Goal: Task Accomplishment & Management: Use online tool/utility

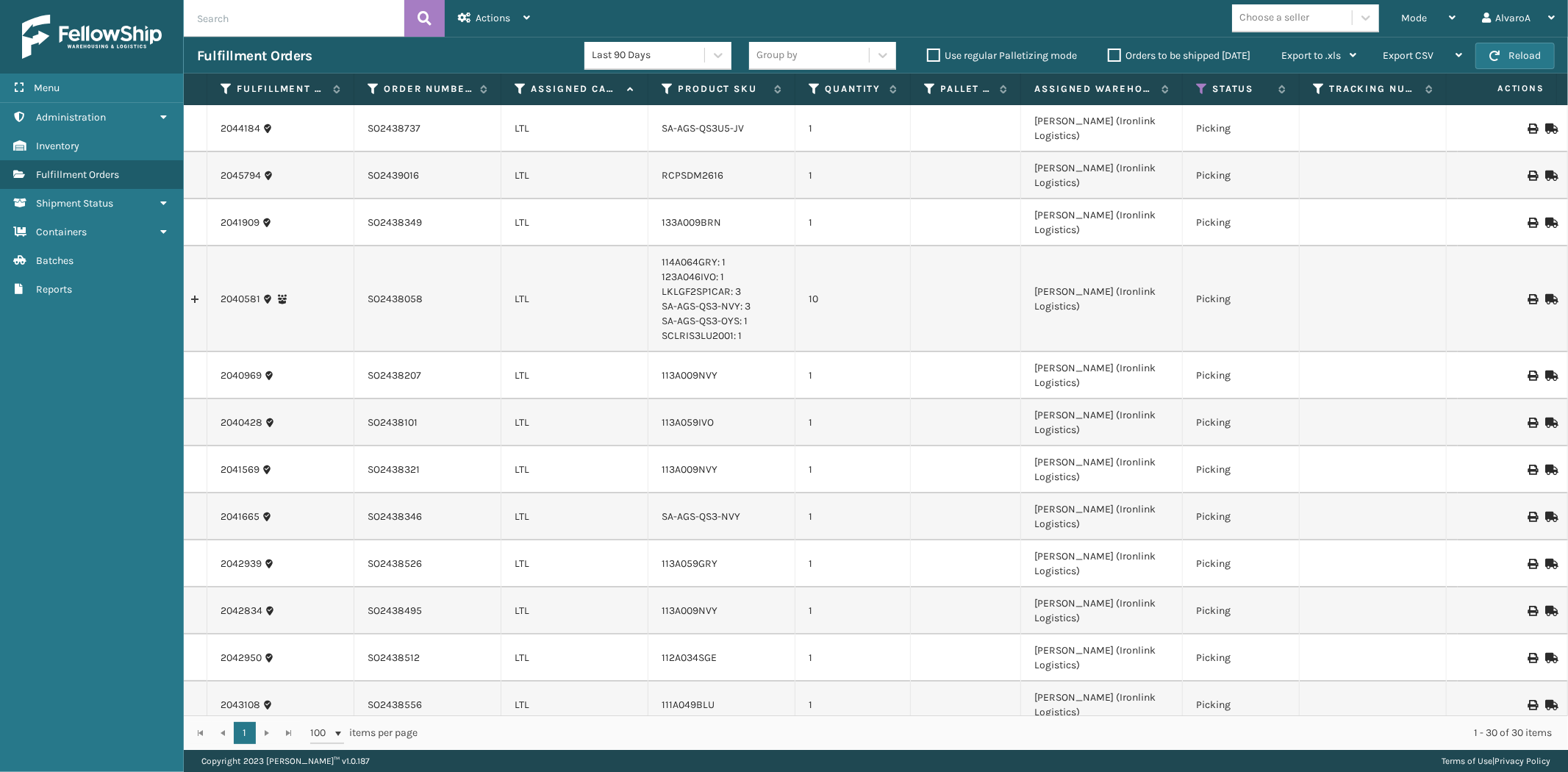
click at [1118, 53] on label "Orders to be shipped [DATE]" at bounding box center [1179, 55] width 142 height 13
click at [1109, 53] on input "Orders to be shipped [DATE]" at bounding box center [1108, 52] width 1 height 10
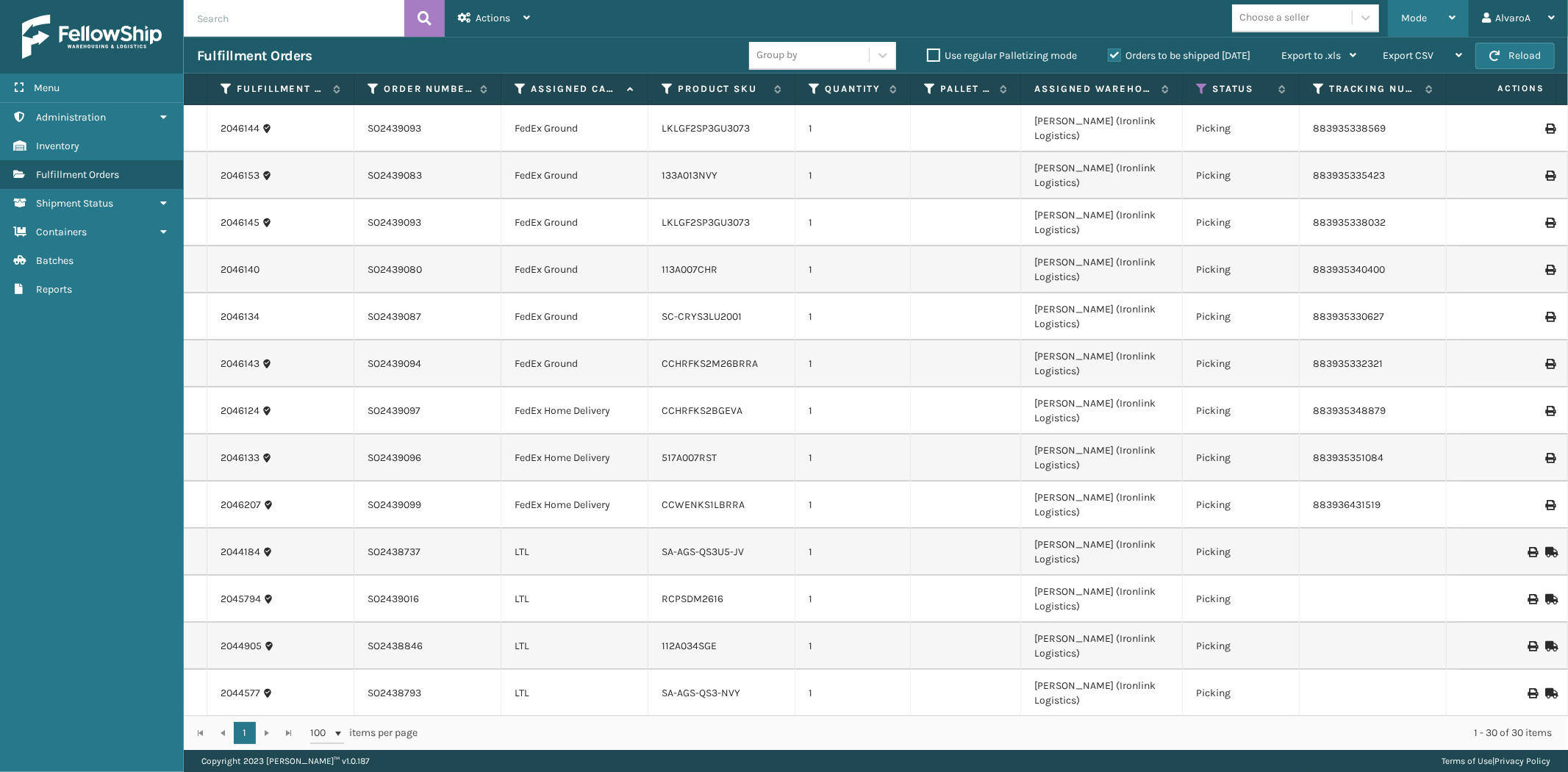
click at [1435, 11] on div "Mode" at bounding box center [1429, 18] width 54 height 37
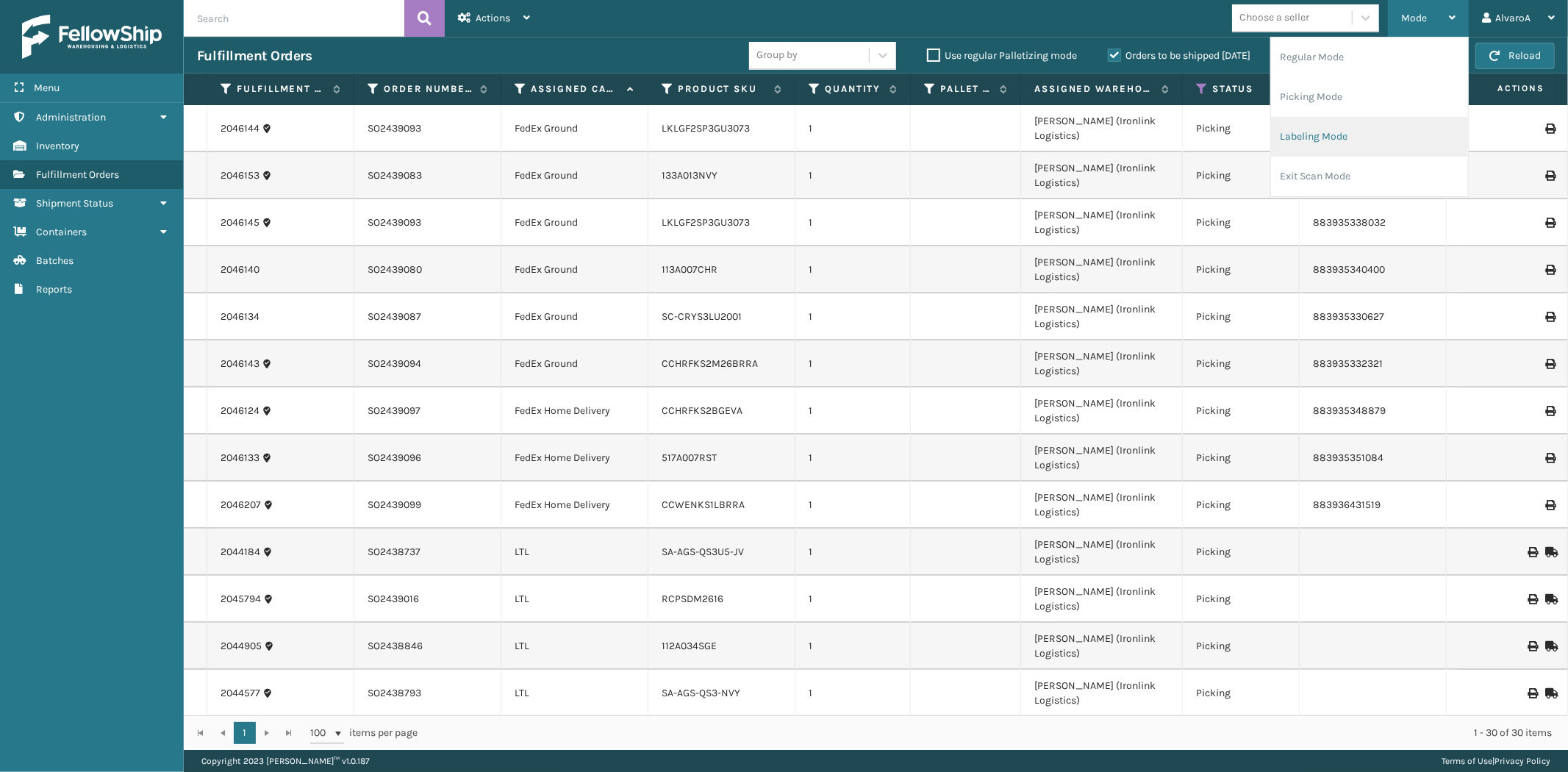
click at [1286, 150] on li "Labeling Mode" at bounding box center [1368, 137] width 197 height 40
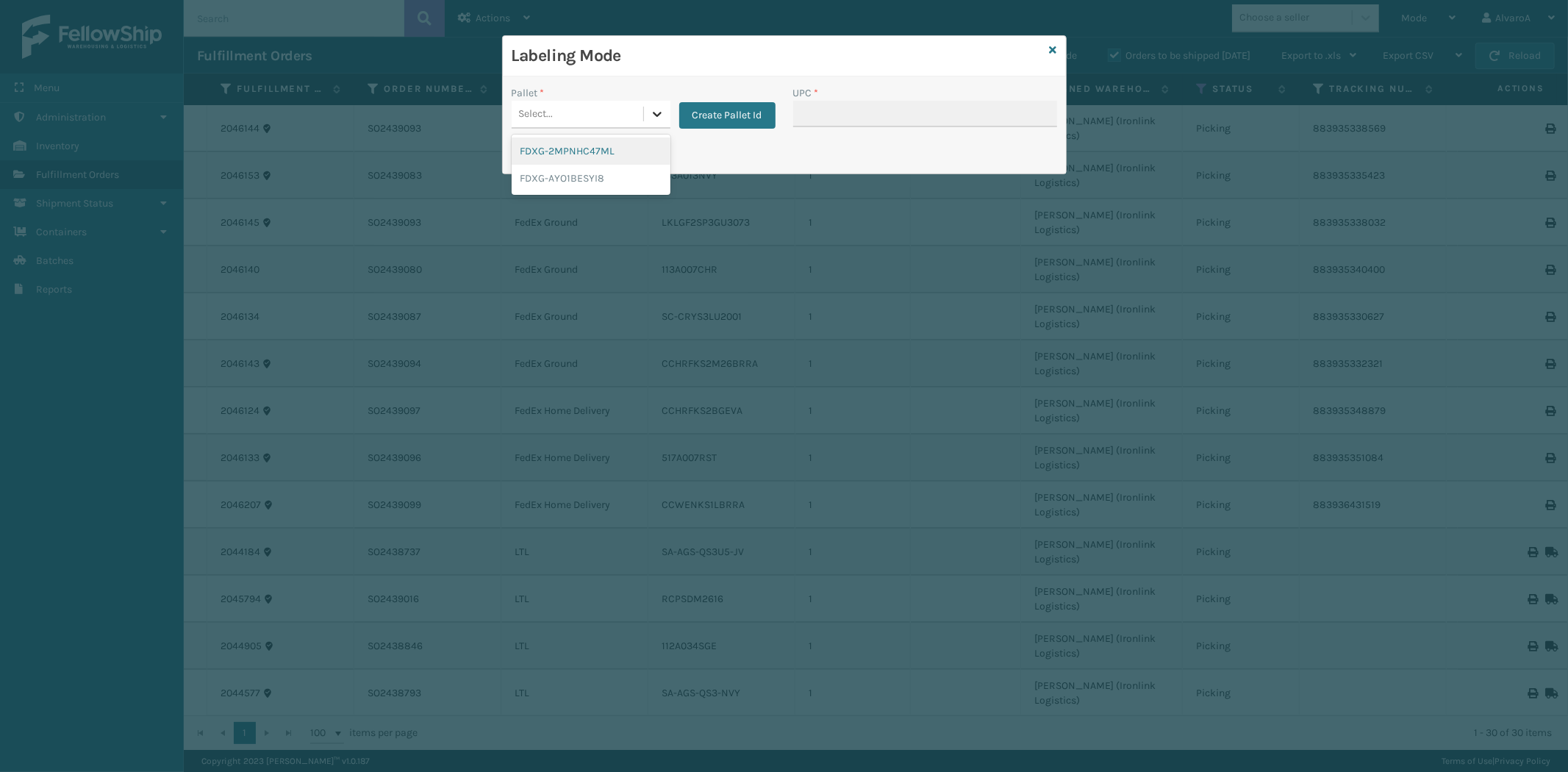
click at [648, 111] on div at bounding box center [657, 113] width 26 height 26
click at [725, 107] on button "Create Pallet Id" at bounding box center [726, 115] width 96 height 26
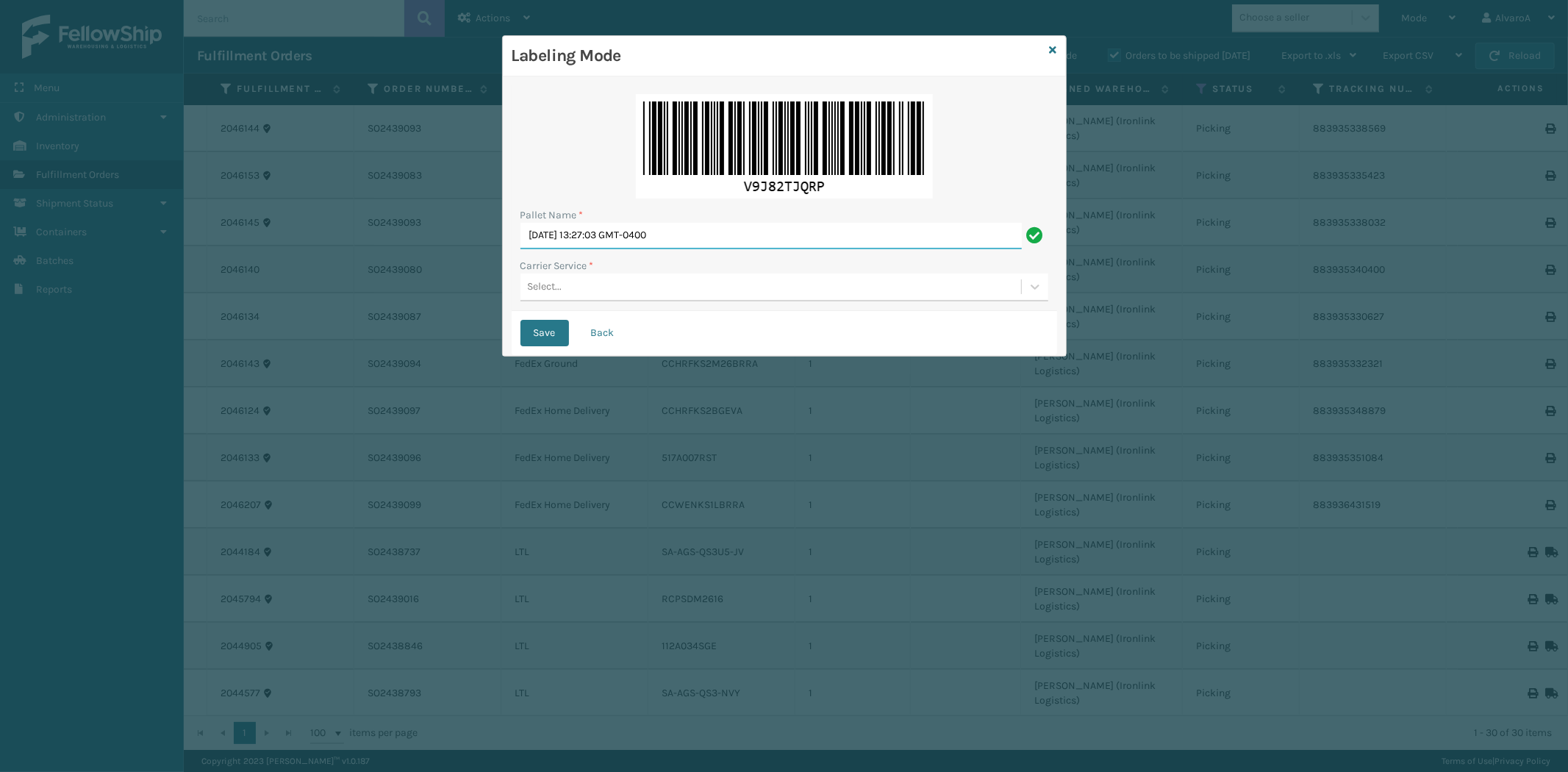
drag, startPoint x: 723, startPoint y: 246, endPoint x: 395, endPoint y: 285, distance: 330.3
click at [395, 285] on div "Labeling Mode Pallet Name * [DATE] 13:27:03 GMT-0400 Carrier Service * Select..…" at bounding box center [784, 386] width 1568 height 772
paste input "503308"
click at [614, 289] on div "Select..." at bounding box center [770, 287] width 501 height 24
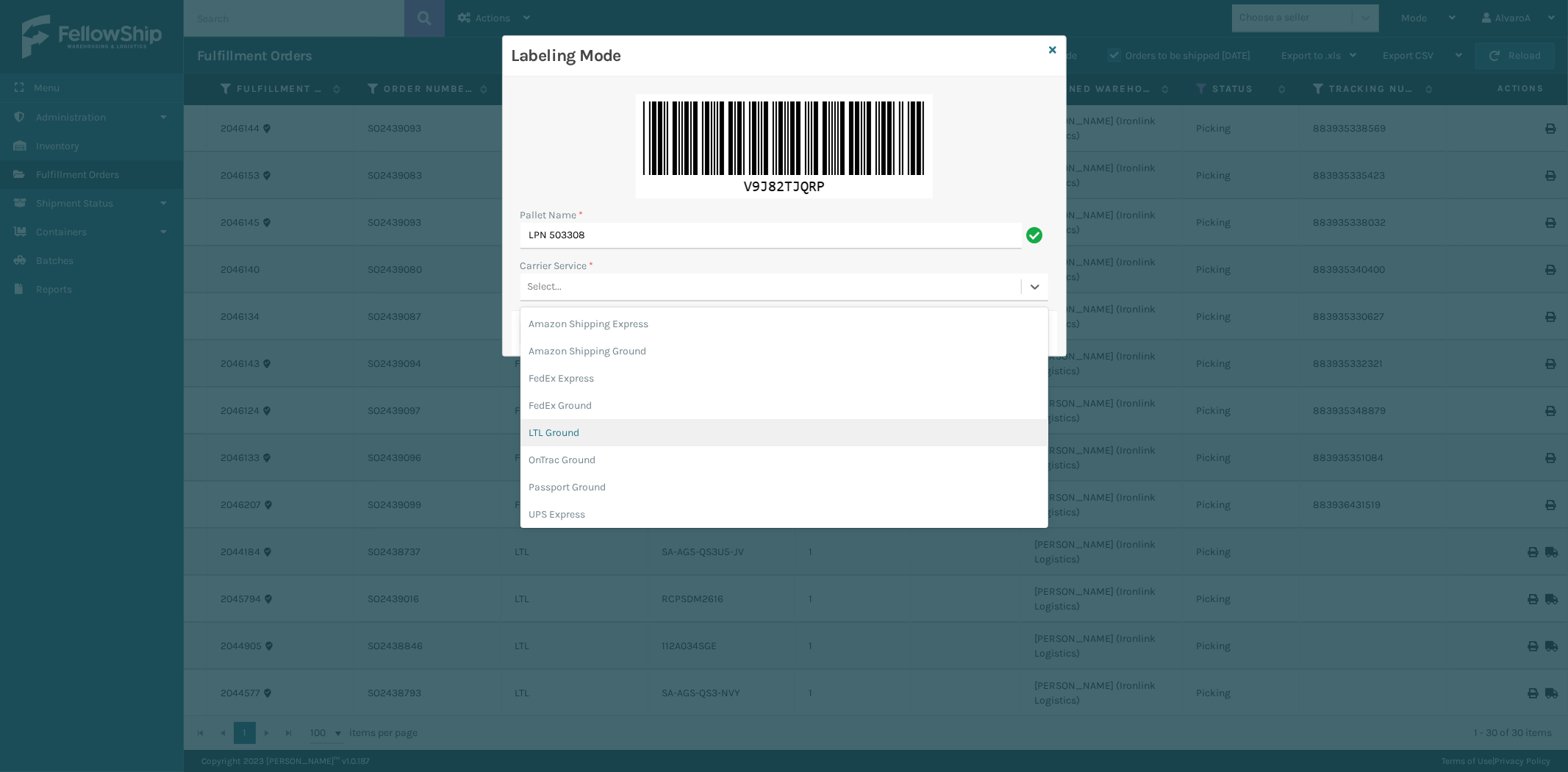
scroll to position [81, 0]
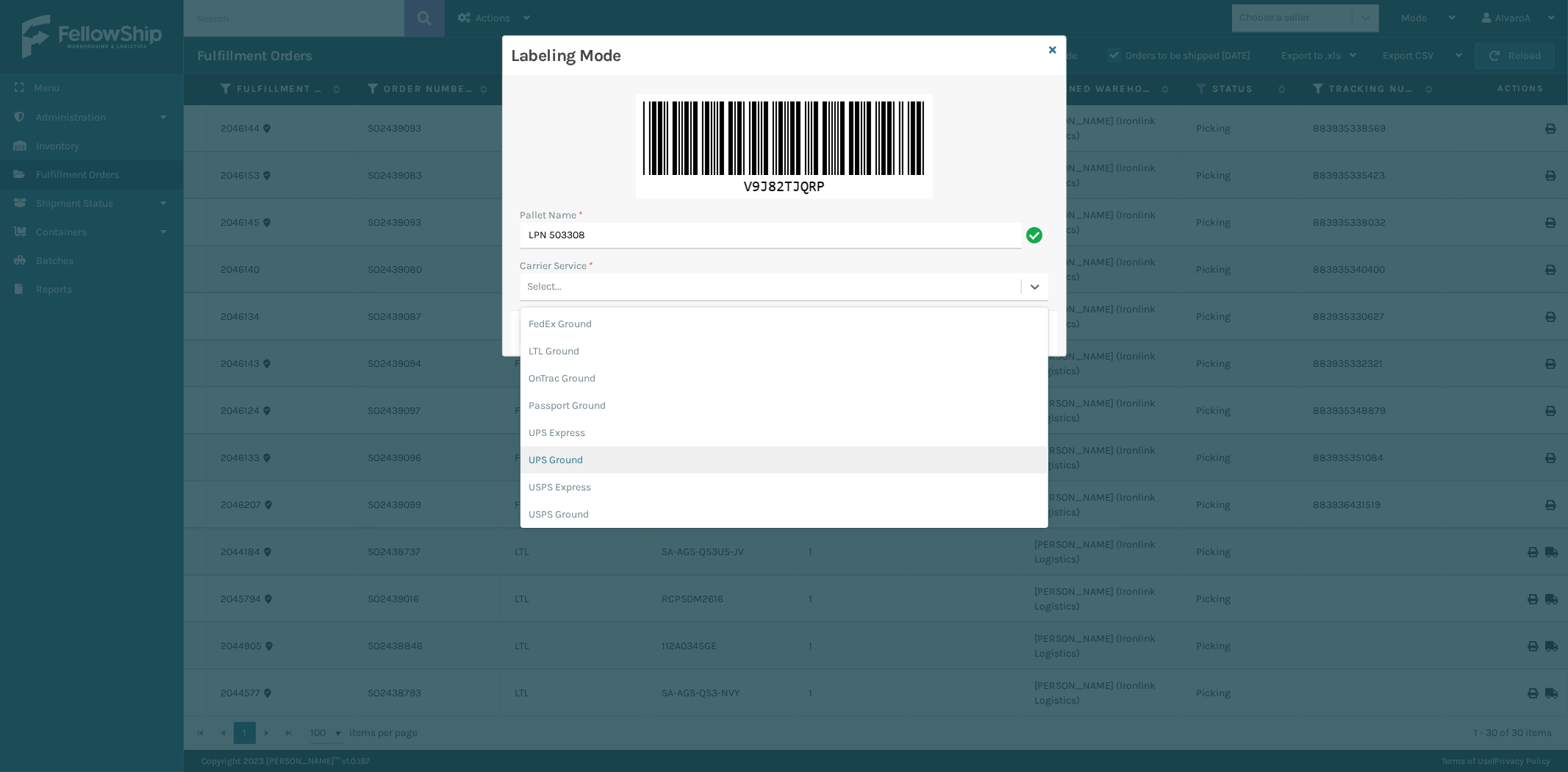
click at [564, 462] on div "UPS Ground" at bounding box center [784, 460] width 528 height 27
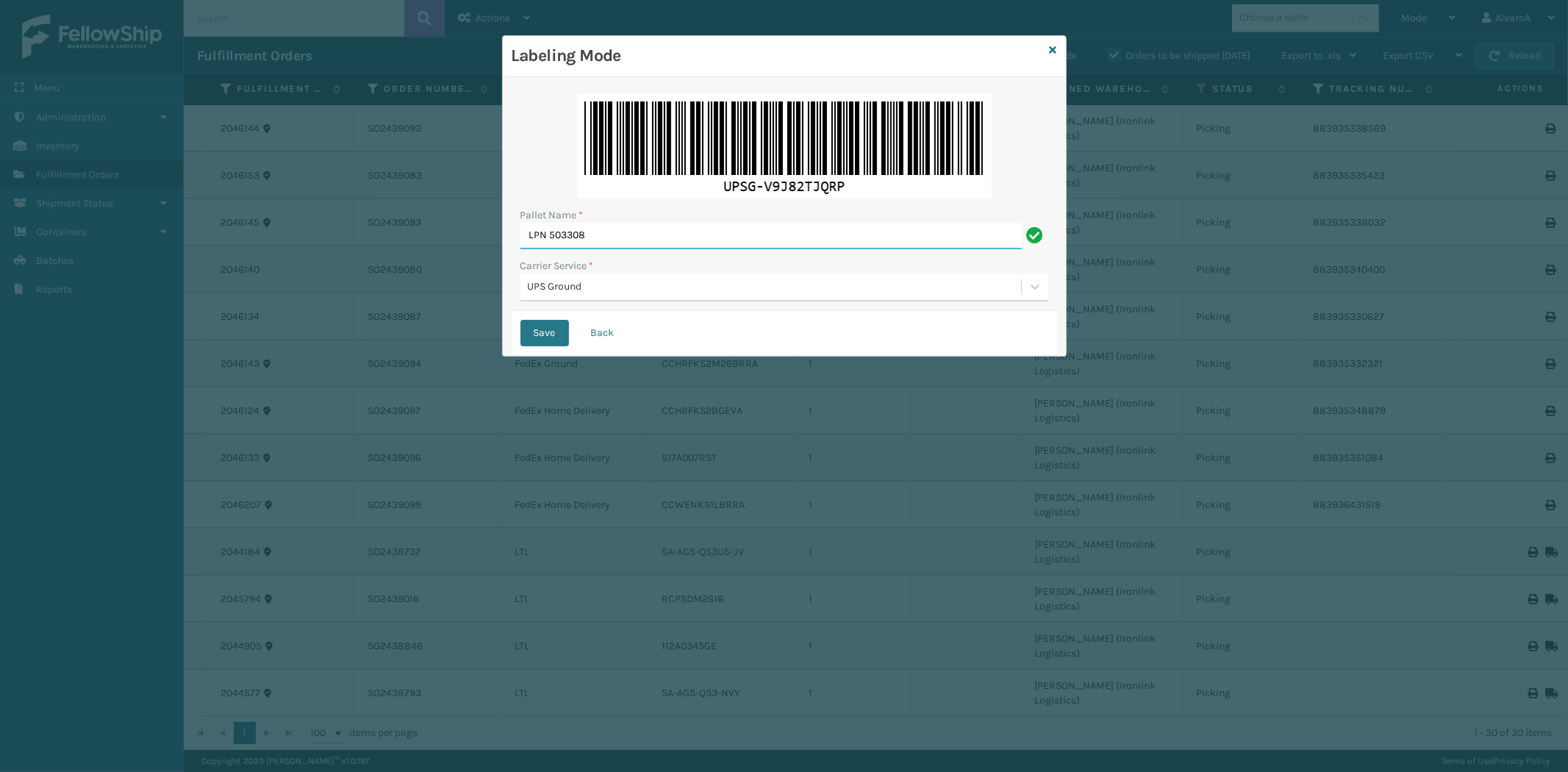
click at [608, 231] on input "LPN 503308" at bounding box center [771, 235] width 502 height 26
type input "LPN 503308#1"
click at [554, 333] on button "Save" at bounding box center [544, 332] width 48 height 26
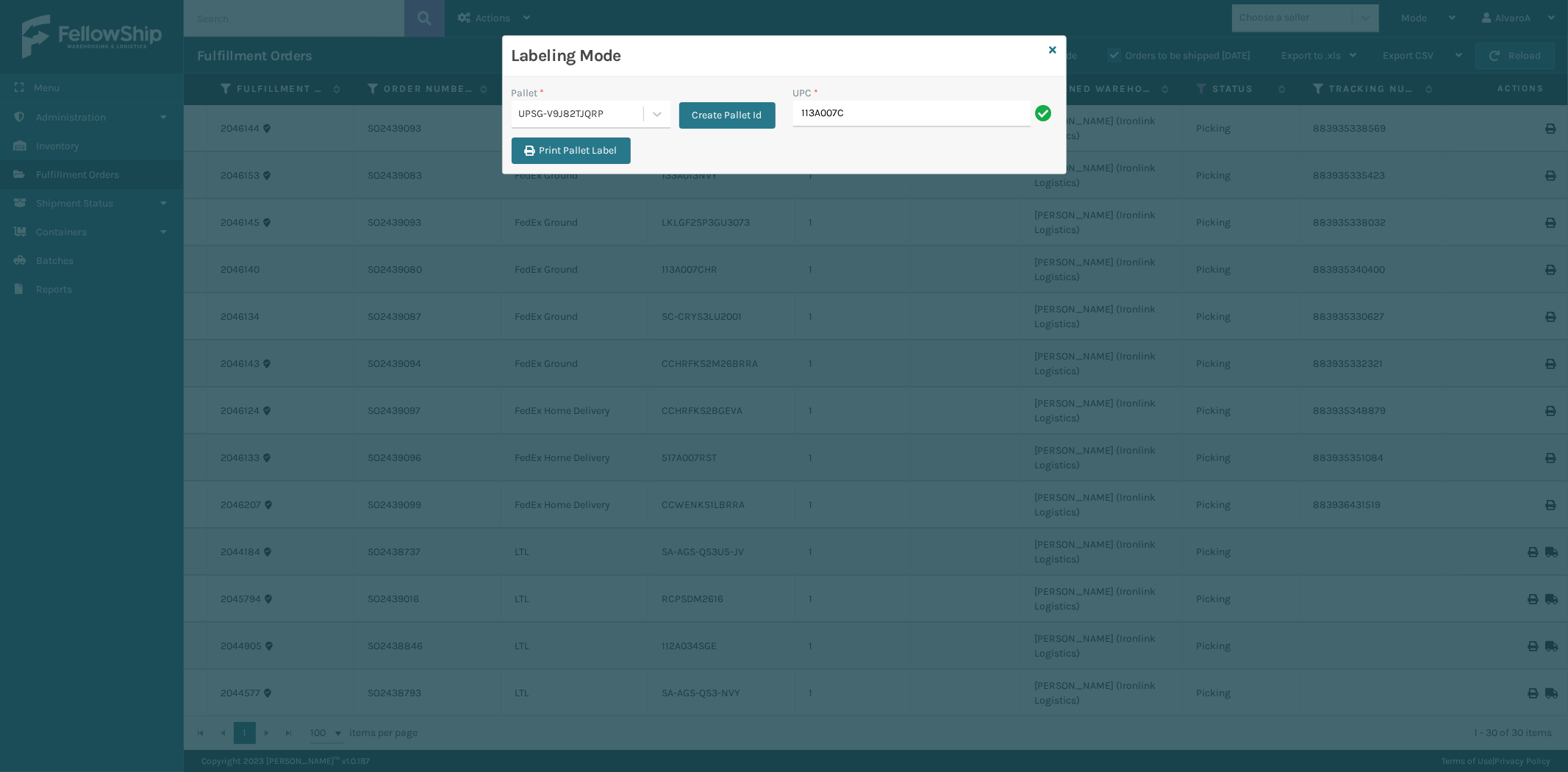
type input "113A007CHR"
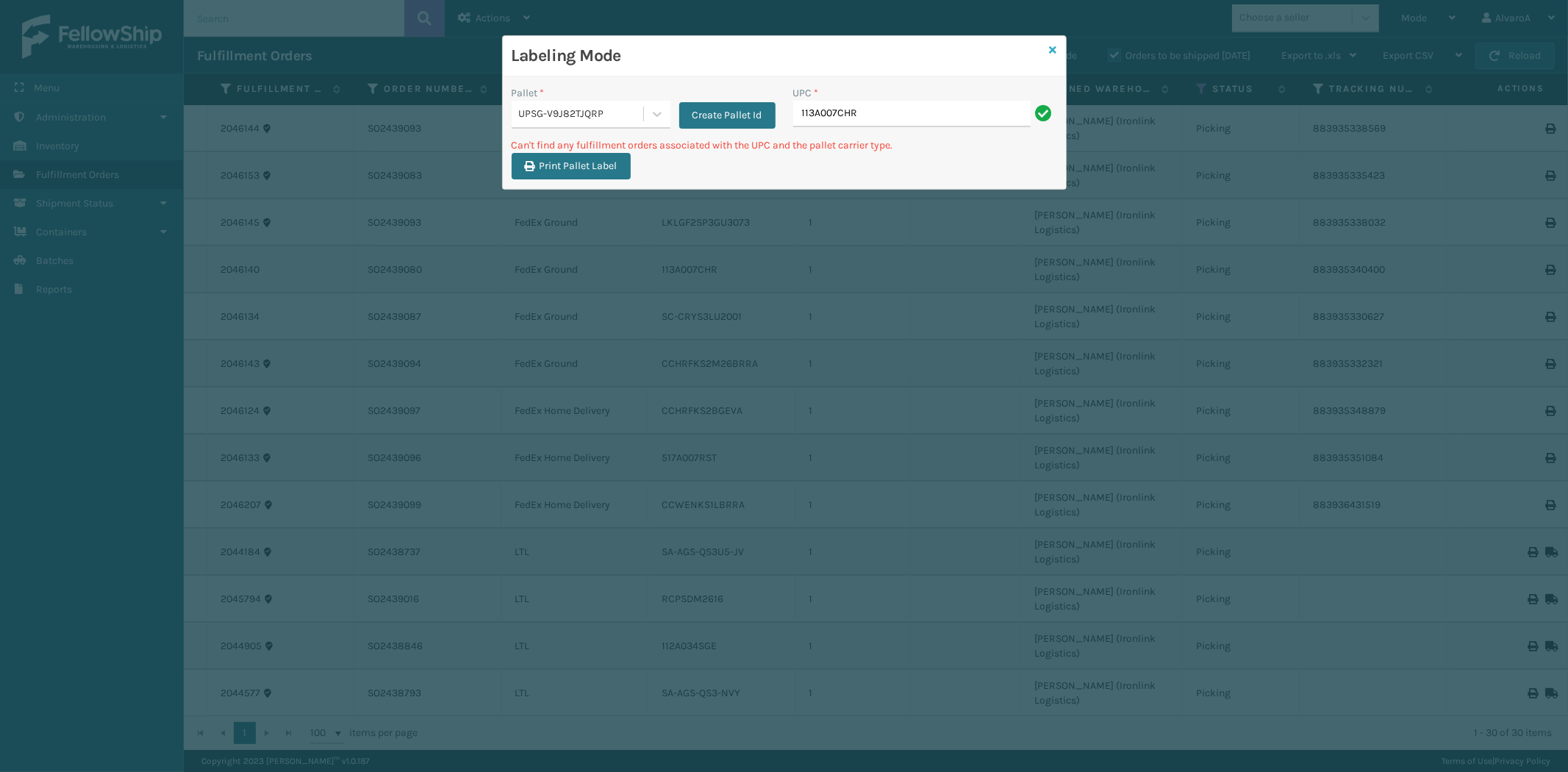
click at [1054, 45] on icon at bounding box center [1054, 49] width 8 height 11
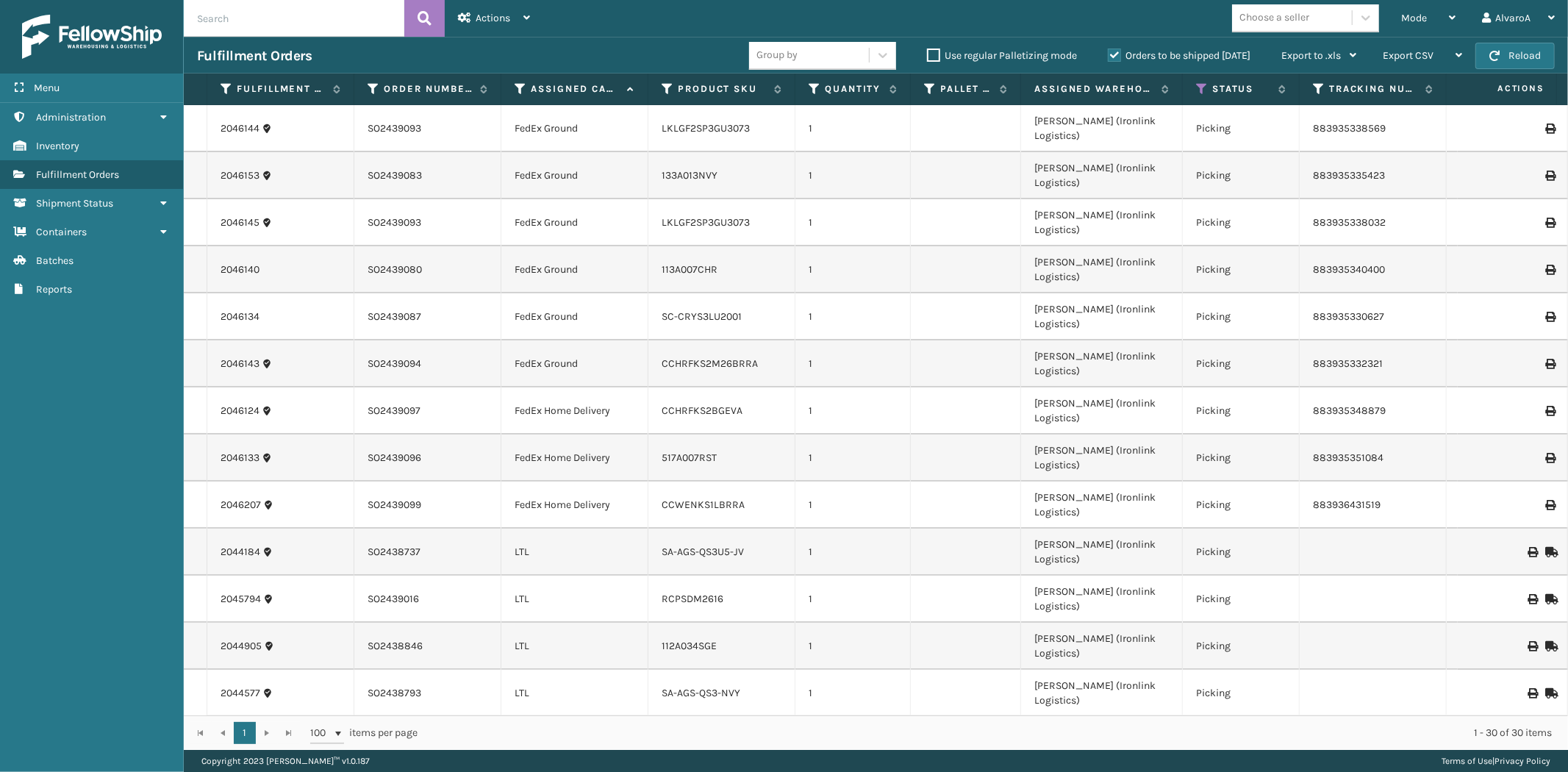
click at [930, 54] on label "Use regular Palletizing mode" at bounding box center [1001, 55] width 150 height 13
click at [928, 54] on input "Use regular Palletizing mode" at bounding box center [927, 52] width 1 height 10
click at [1442, 19] on div "Mode" at bounding box center [1429, 18] width 54 height 37
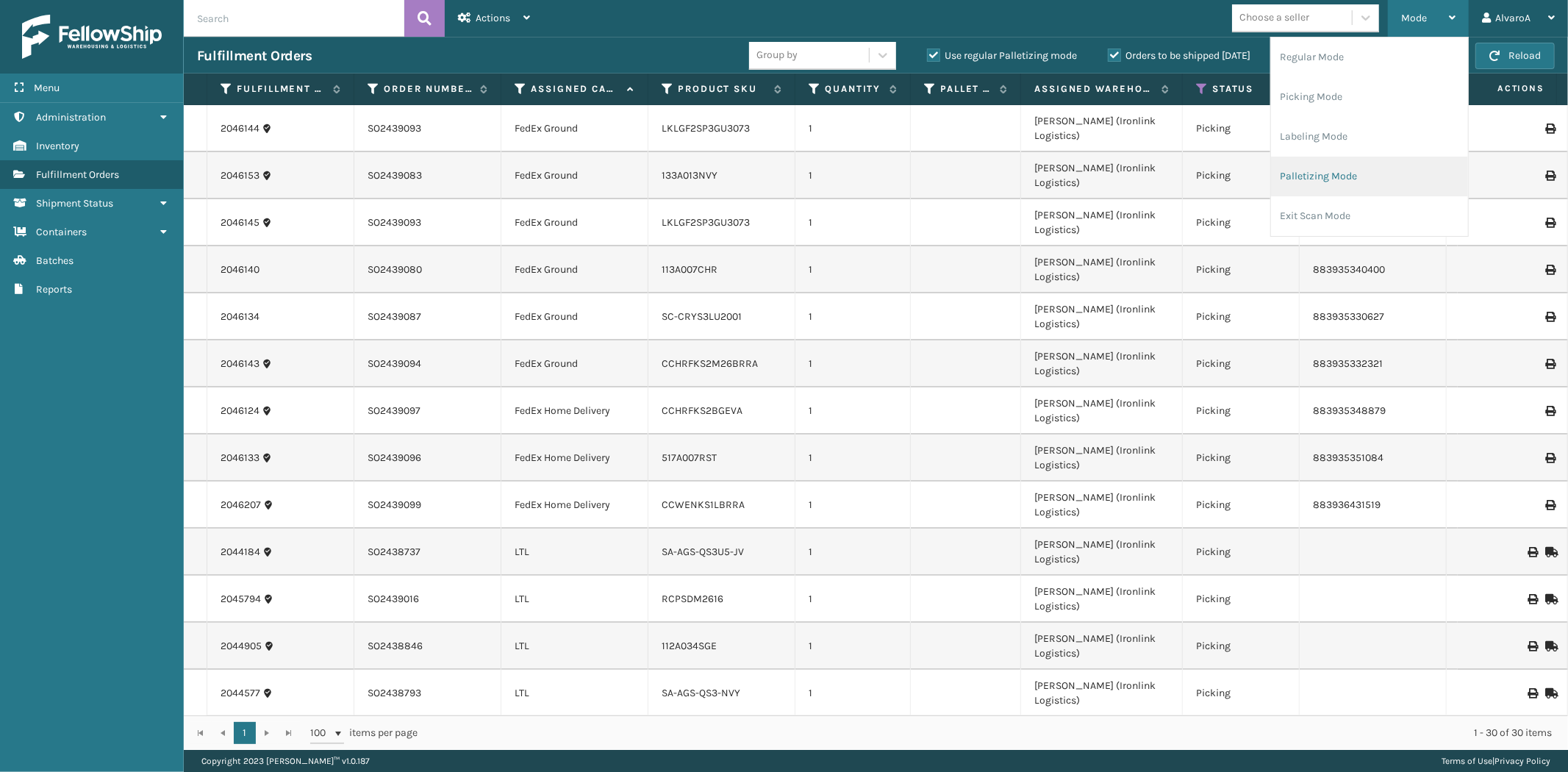
click at [1307, 171] on li "Palletizing Mode" at bounding box center [1368, 176] width 197 height 40
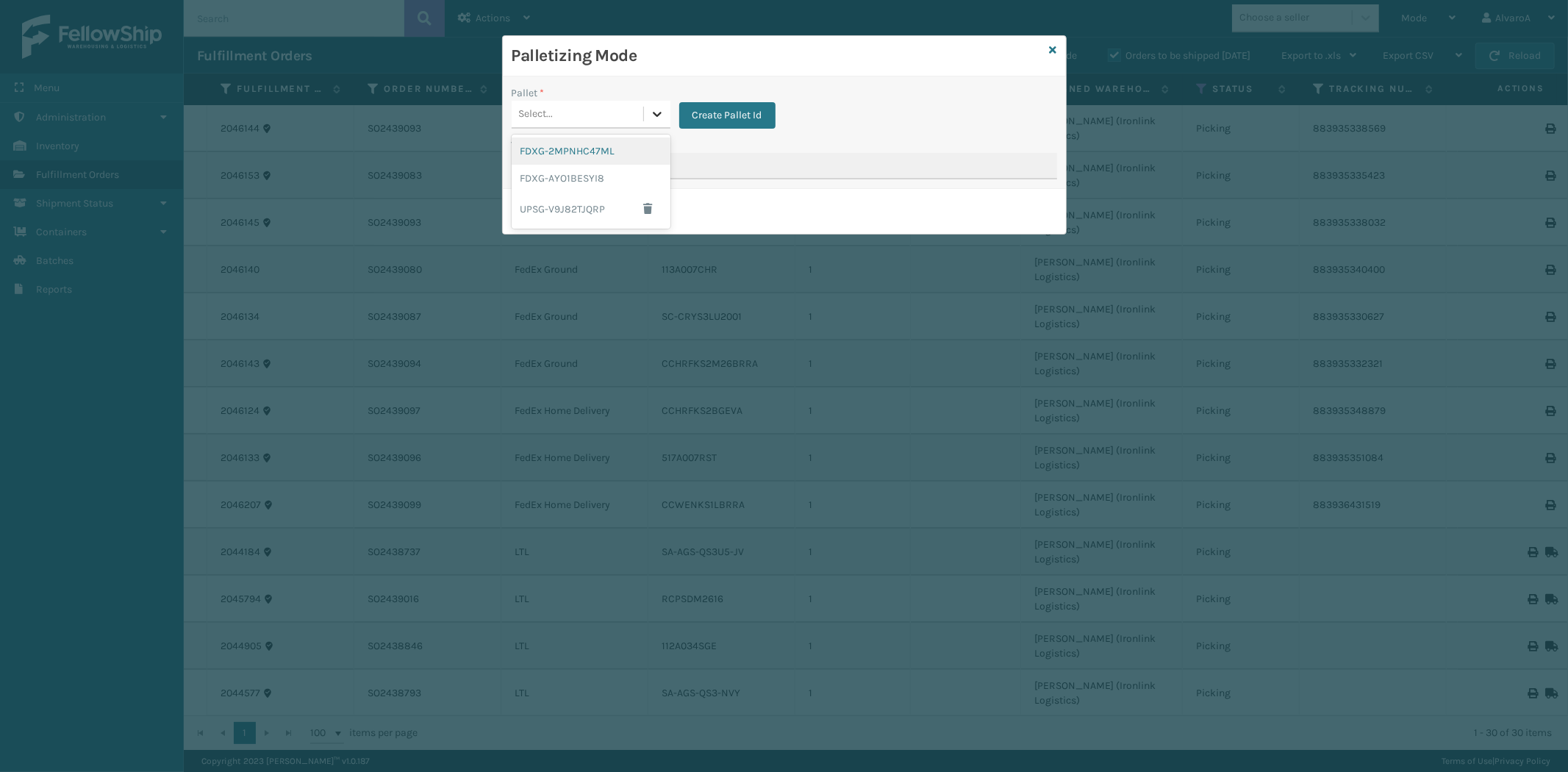
click at [658, 114] on icon at bounding box center [657, 113] width 9 height 5
click at [648, 209] on span "button" at bounding box center [648, 208] width 9 height 11
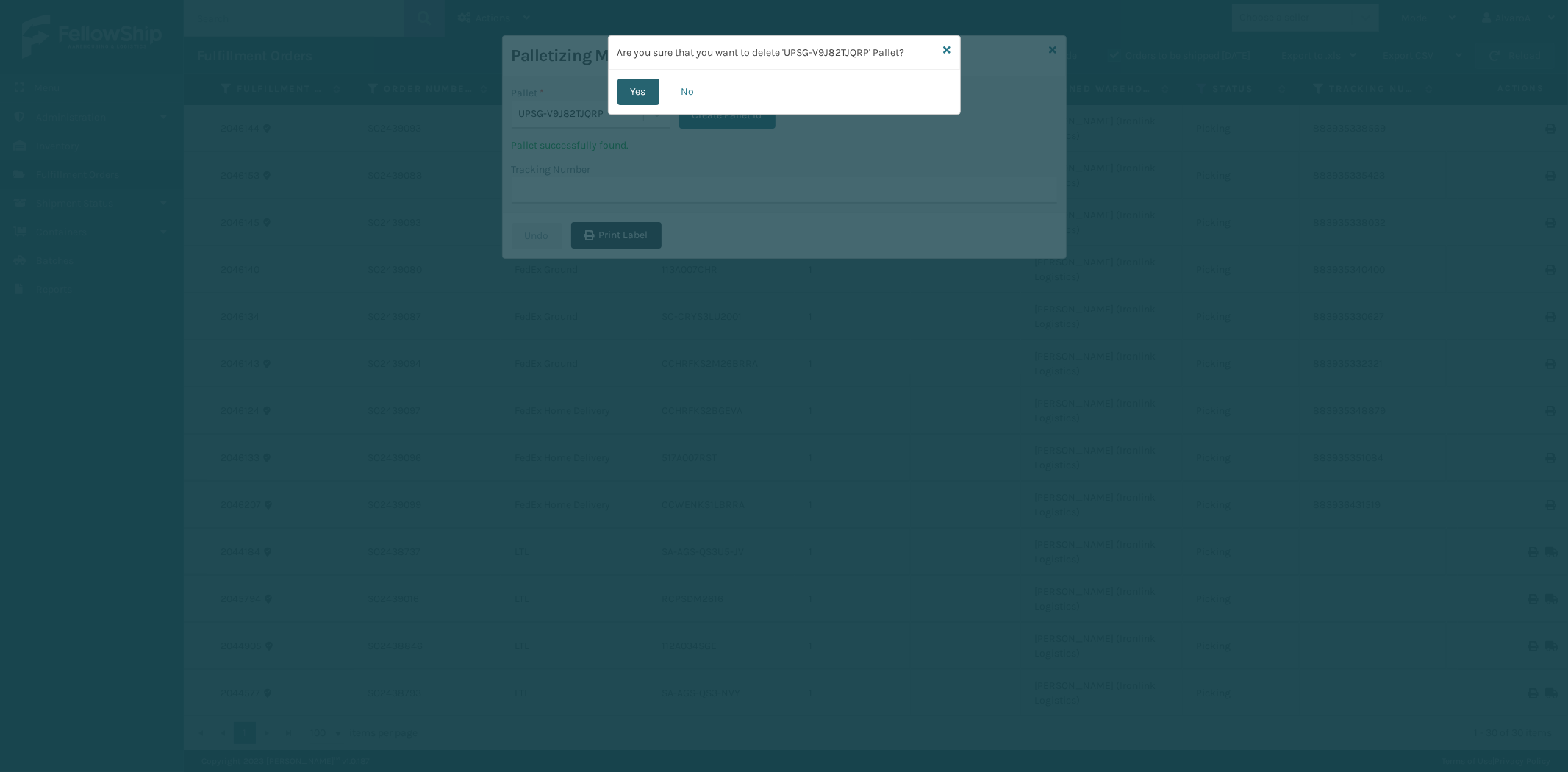
click at [639, 90] on button "Yes" at bounding box center [638, 91] width 42 height 26
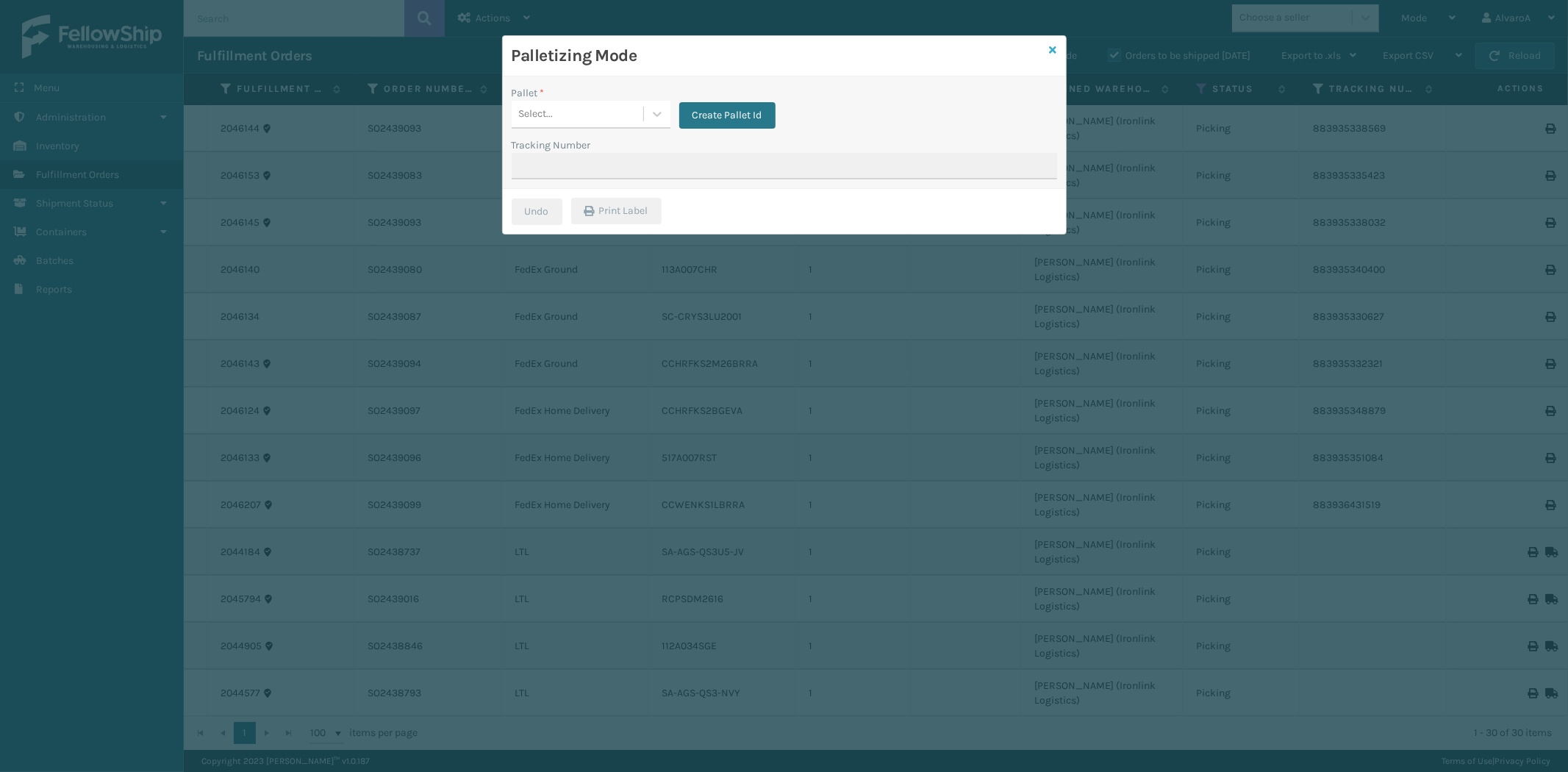
click at [1055, 46] on icon at bounding box center [1054, 49] width 8 height 11
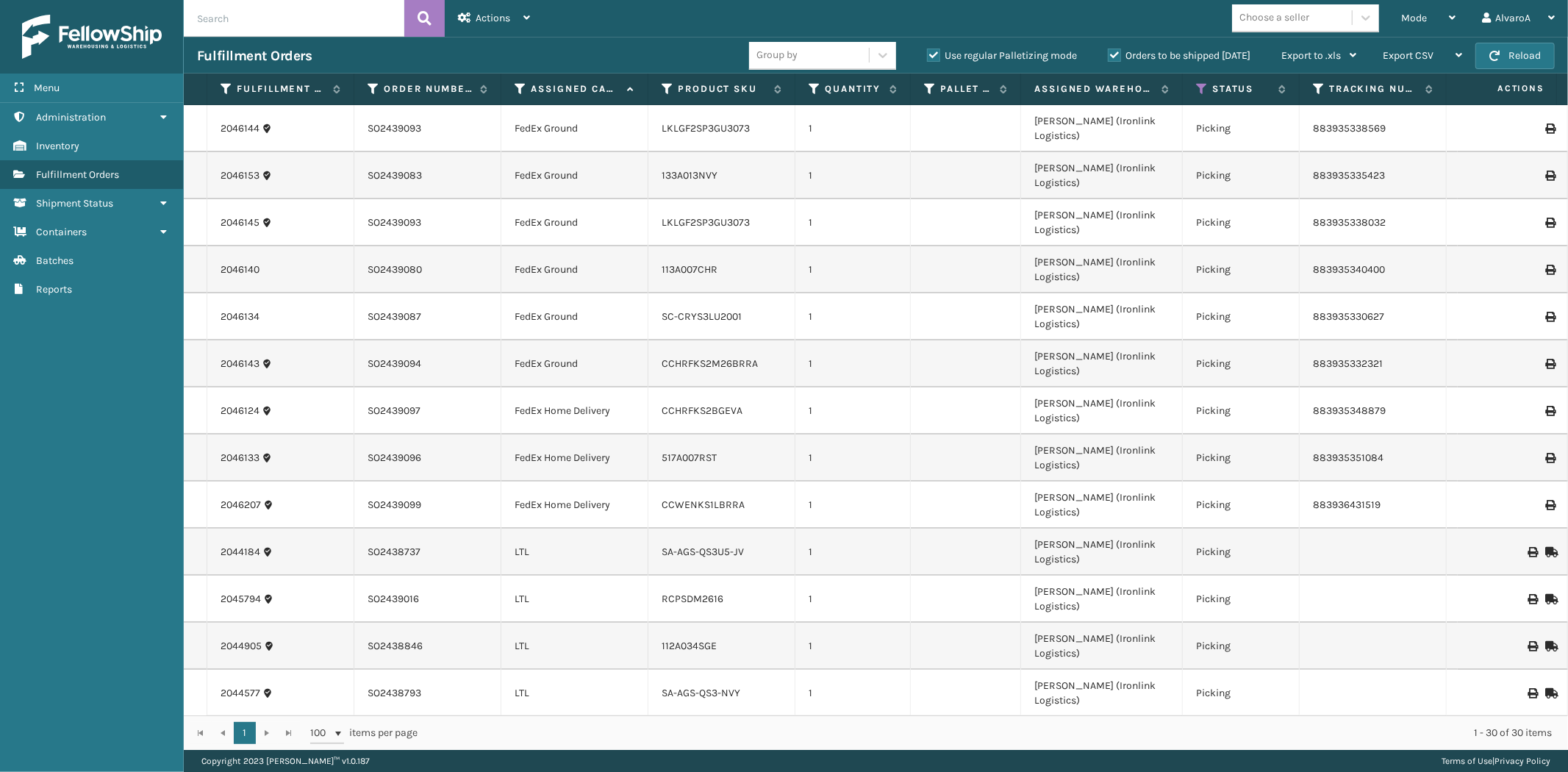
click at [930, 55] on label "Use regular Palletizing mode" at bounding box center [1001, 55] width 150 height 13
click at [928, 55] on input "Use regular Palletizing mode" at bounding box center [927, 52] width 1 height 10
checkbox input "false"
click at [1426, 32] on div "Mode" at bounding box center [1429, 18] width 54 height 37
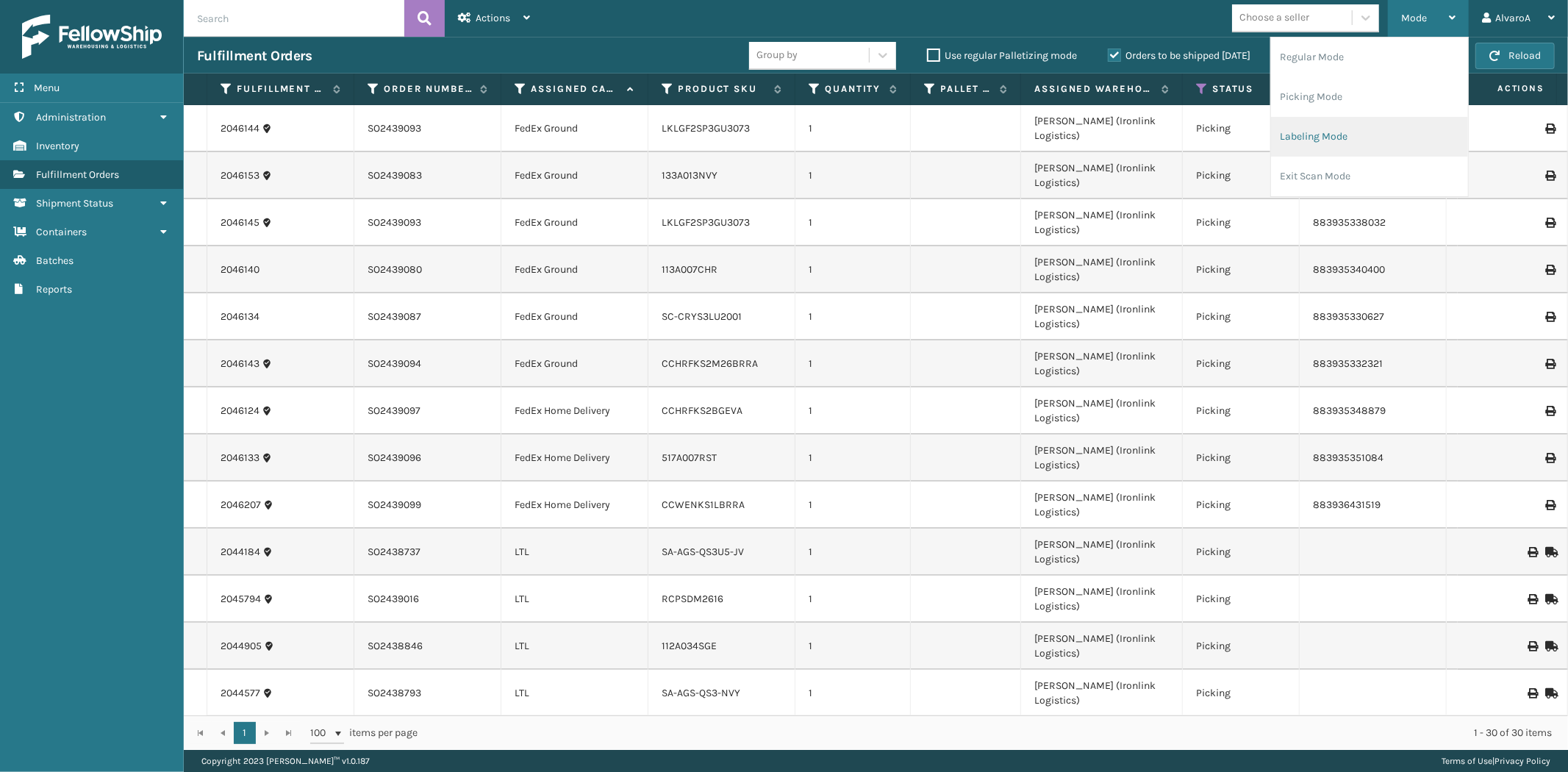
click at [1333, 136] on li "Labeling Mode" at bounding box center [1368, 137] width 197 height 40
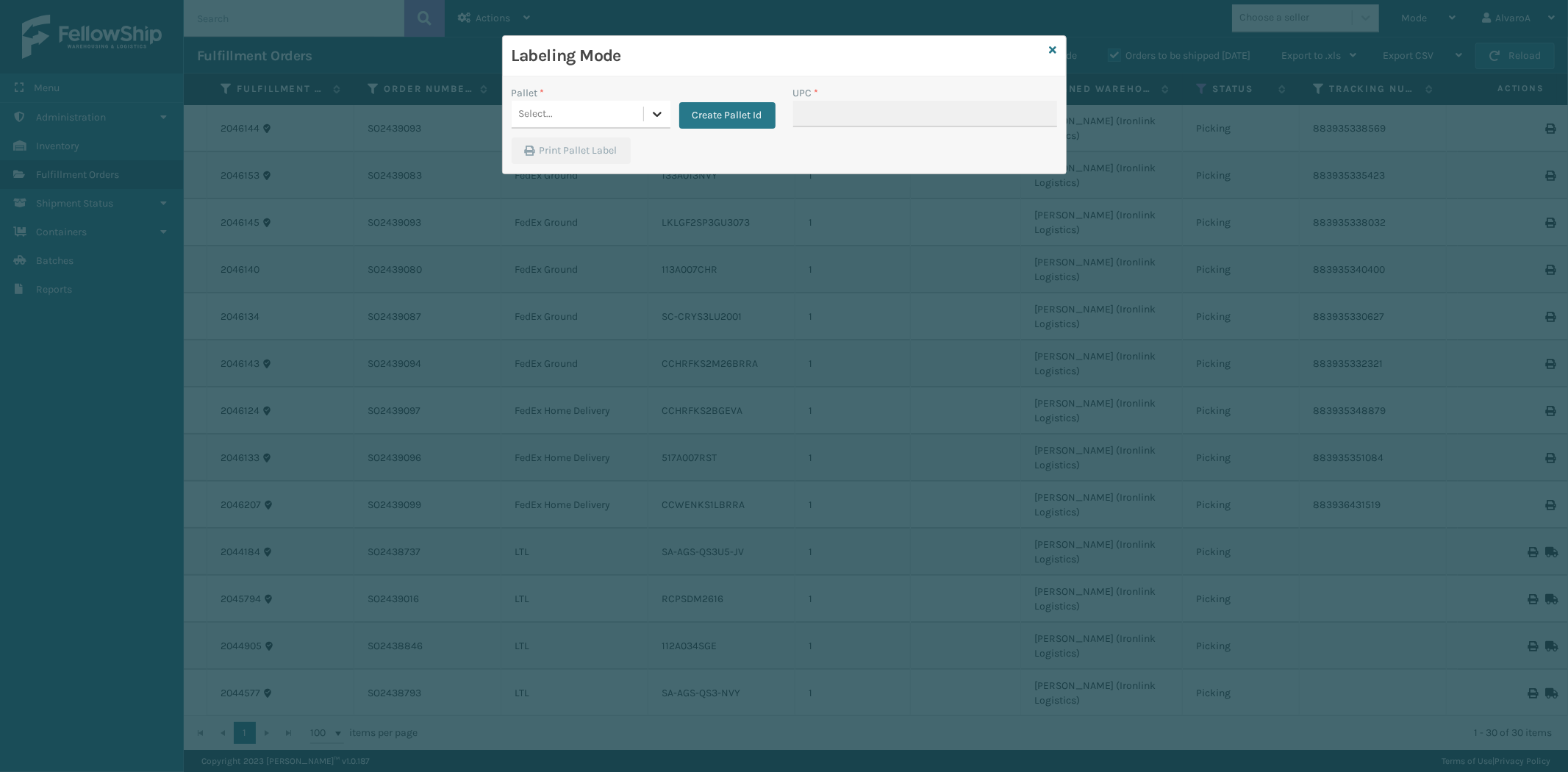
click at [652, 110] on icon at bounding box center [657, 113] width 15 height 15
click at [738, 114] on button "Create Pallet Id" at bounding box center [726, 115] width 96 height 26
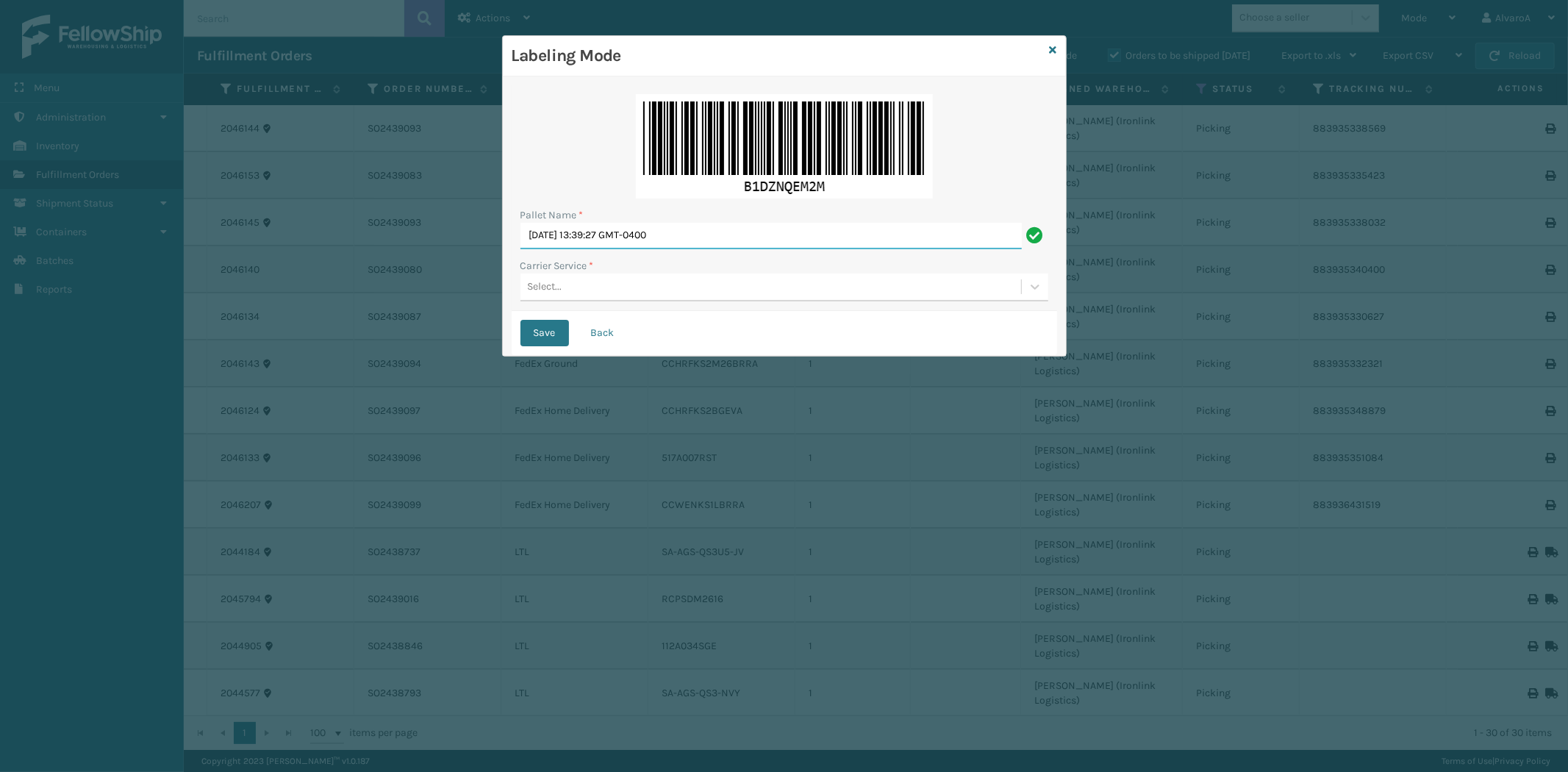
drag, startPoint x: 728, startPoint y: 222, endPoint x: 339, endPoint y: 303, distance: 397.3
click at [339, 303] on div "Labeling Mode Pallet Name * [DATE] 13:39:27 GMT-0400 Carrier Service * Select..…" at bounding box center [784, 386] width 1568 height 772
type input "LPN 503308#1"
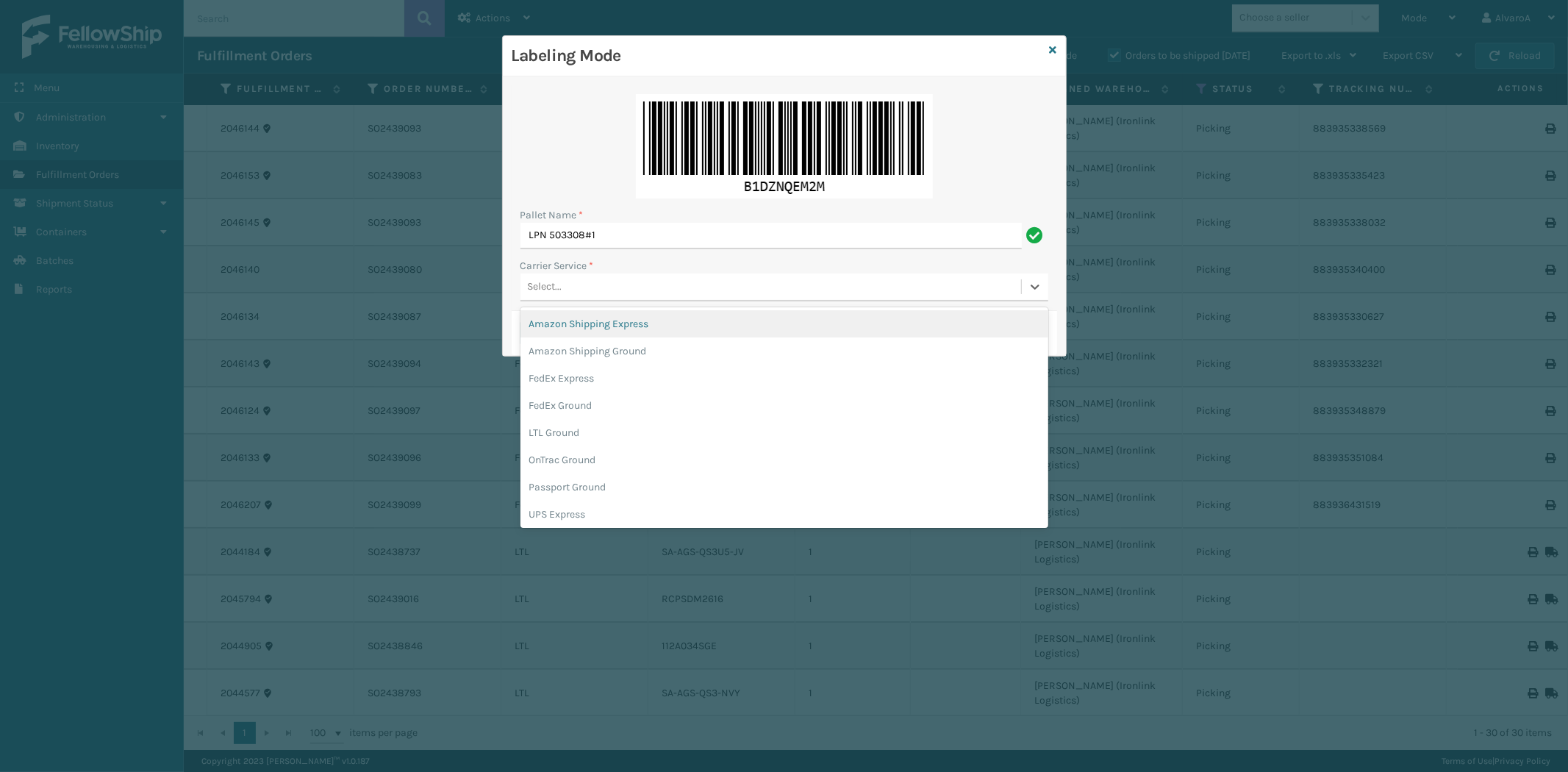
click at [579, 284] on div "Select..." at bounding box center [770, 287] width 501 height 24
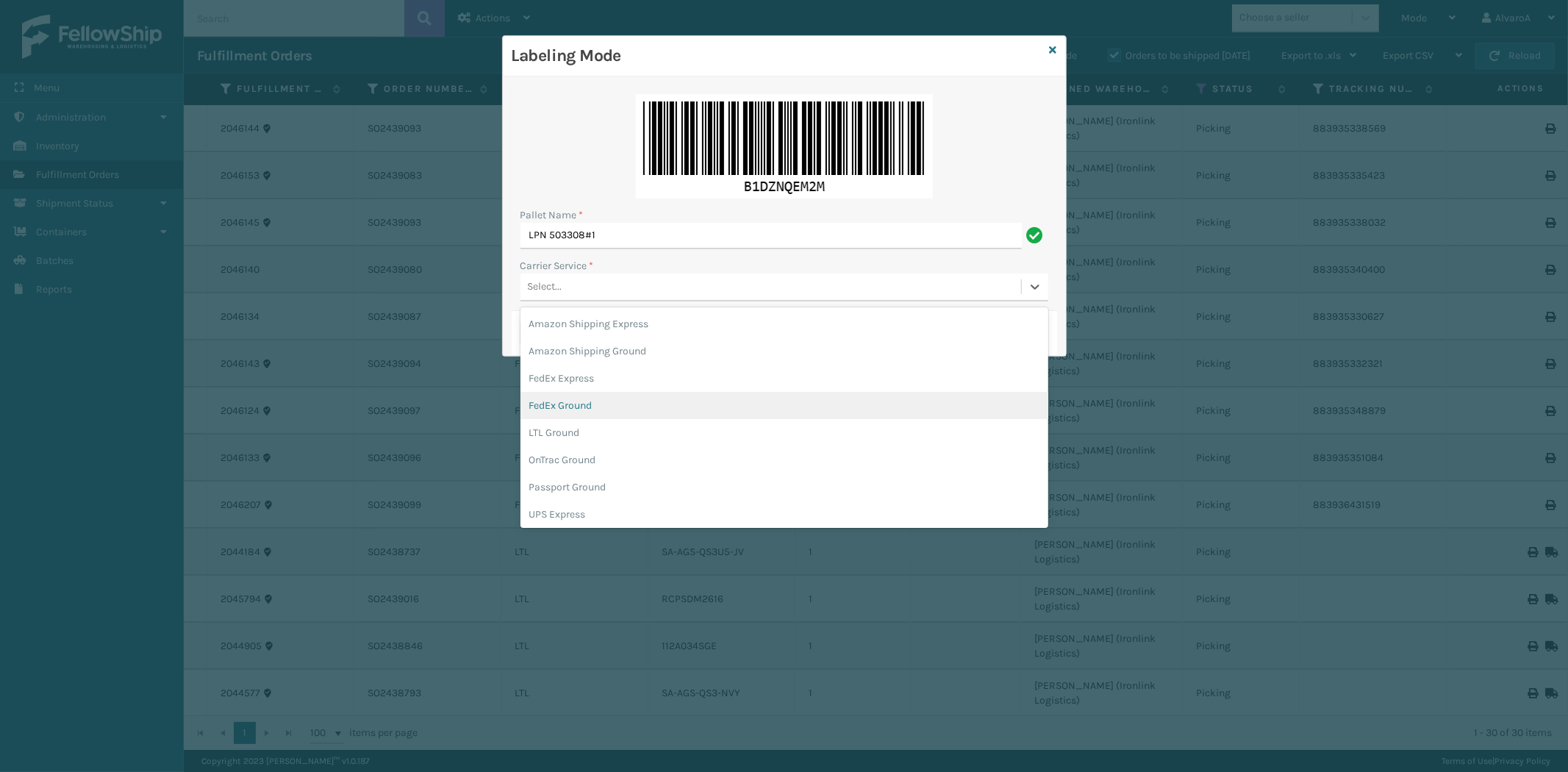
click at [578, 409] on div "FedEx Ground" at bounding box center [784, 406] width 528 height 27
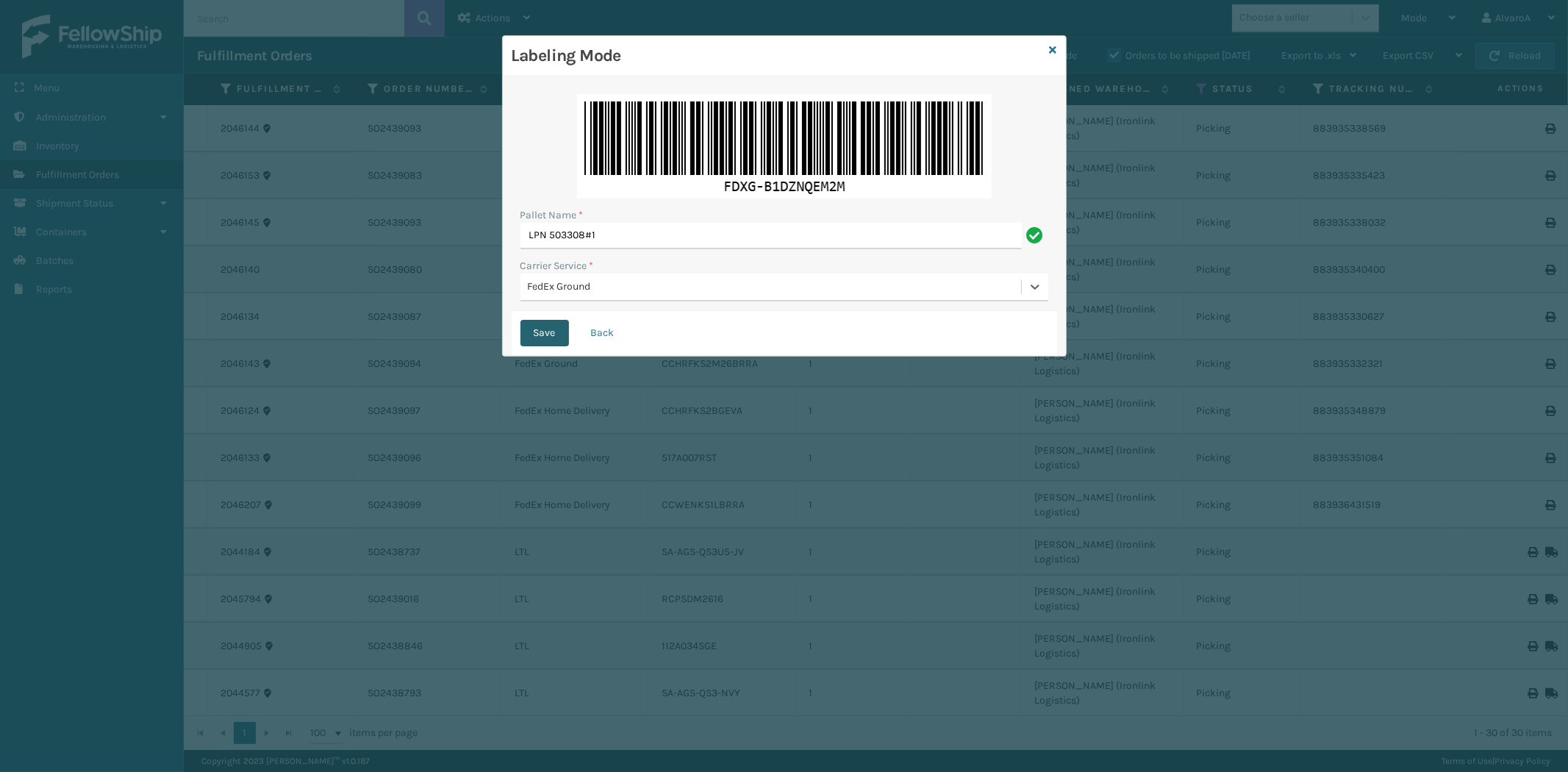
click at [557, 332] on button "Save" at bounding box center [544, 332] width 48 height 26
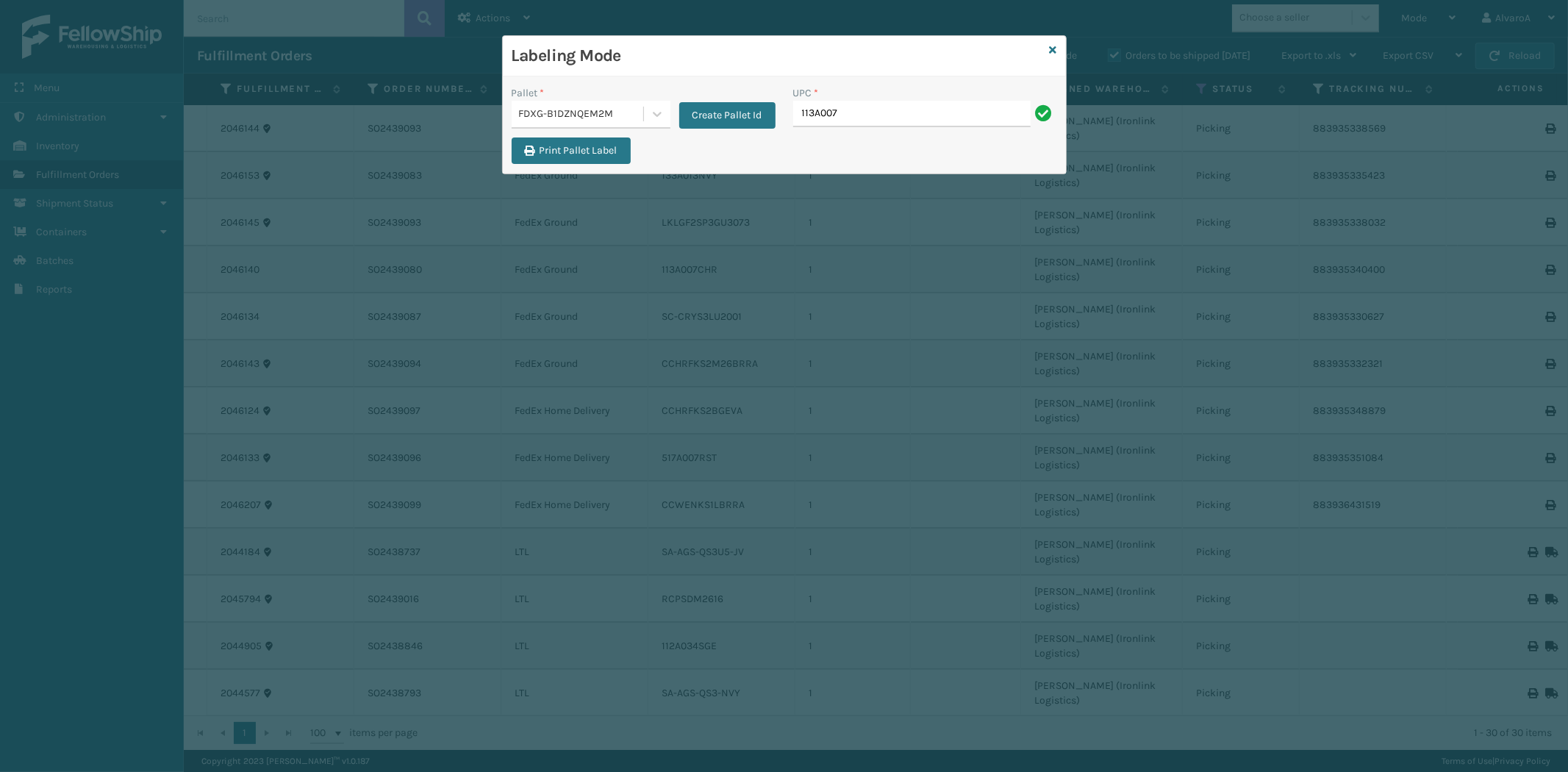
type input "113A007CHR"
type input "133A013NVY"
type input "517A007RST"
type input "CCHRFKS2M26BKVA"
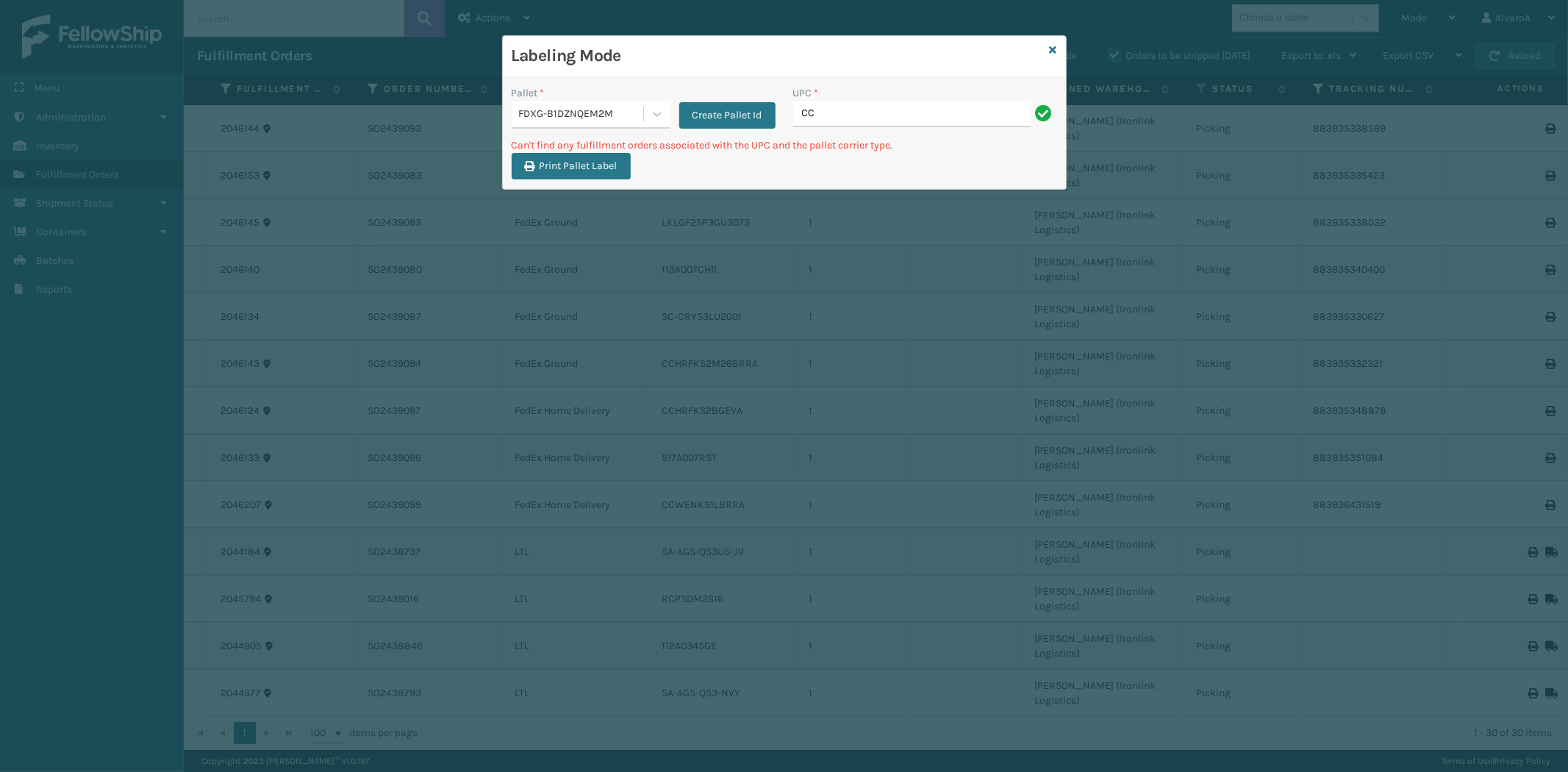
type input "C"
type input "CCHRFKS2BGEVA"
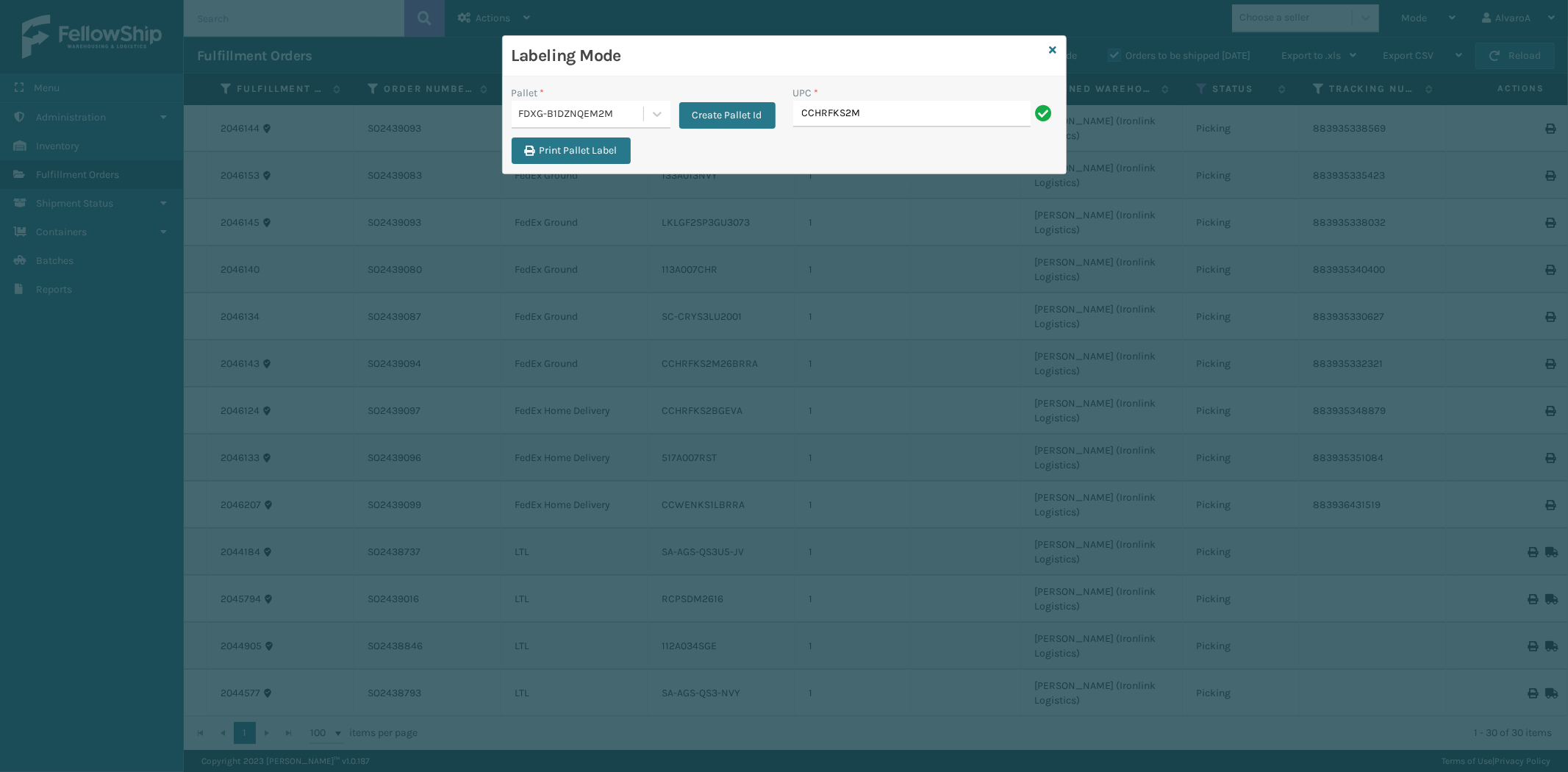
type input "CCHRFKS2M26BRRA"
type input "CCWENKS1LBRRA"
type input "LKLGF2SP3GU3073"
type input "SC-CRYS3LU2001"
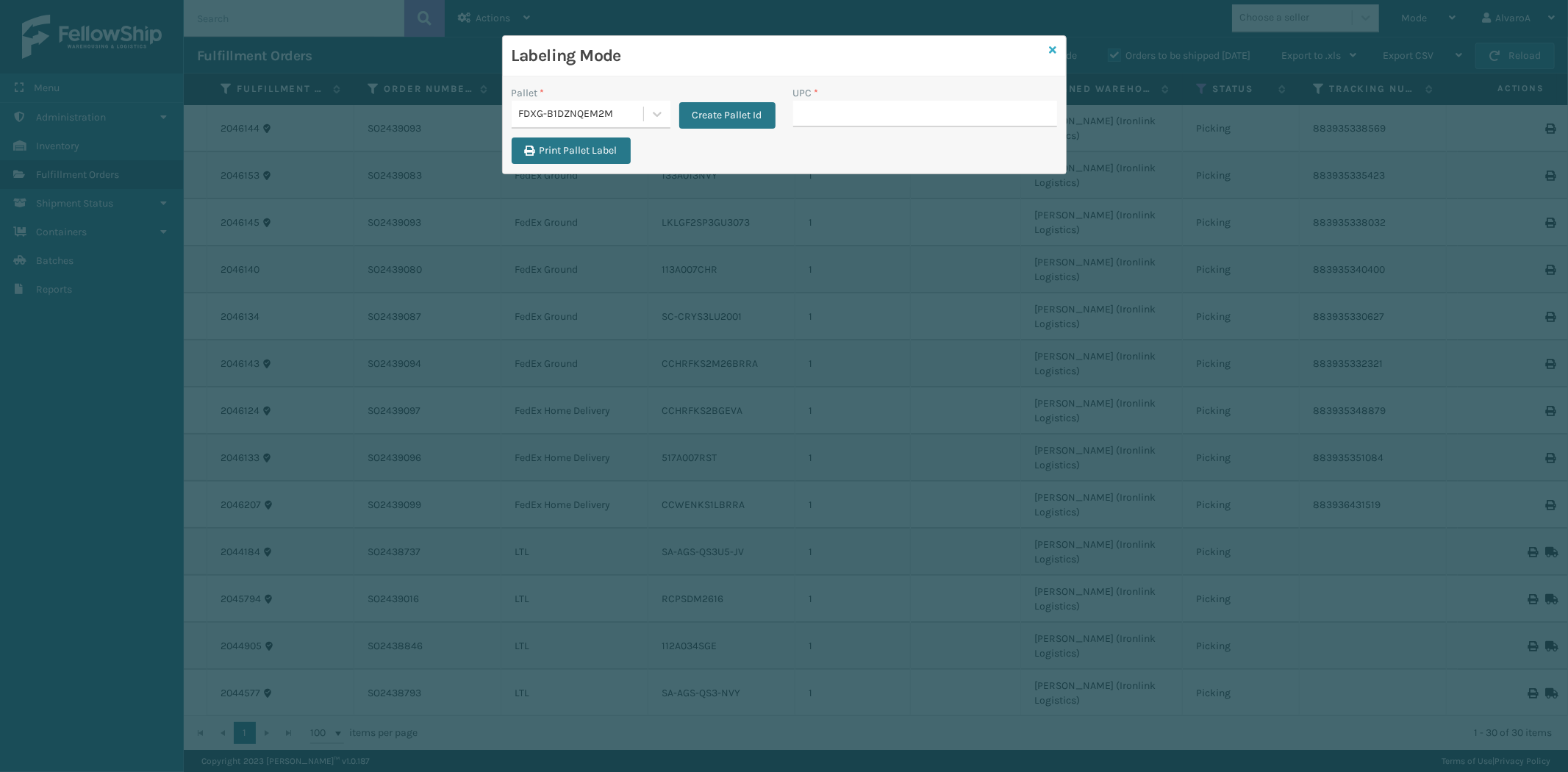
click at [1055, 47] on icon at bounding box center [1054, 49] width 8 height 11
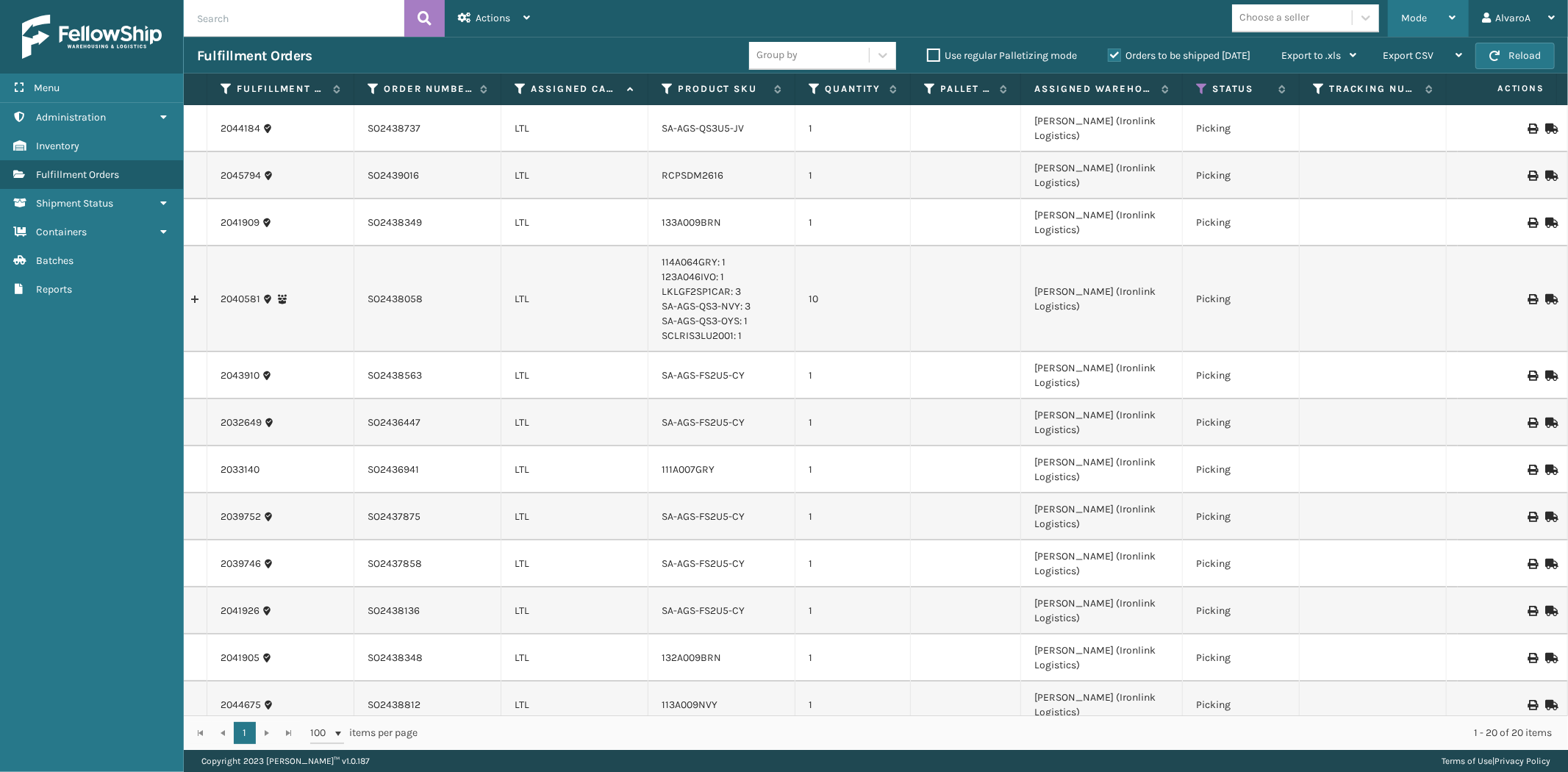
click at [1416, 23] on span "Mode" at bounding box center [1414, 17] width 26 height 13
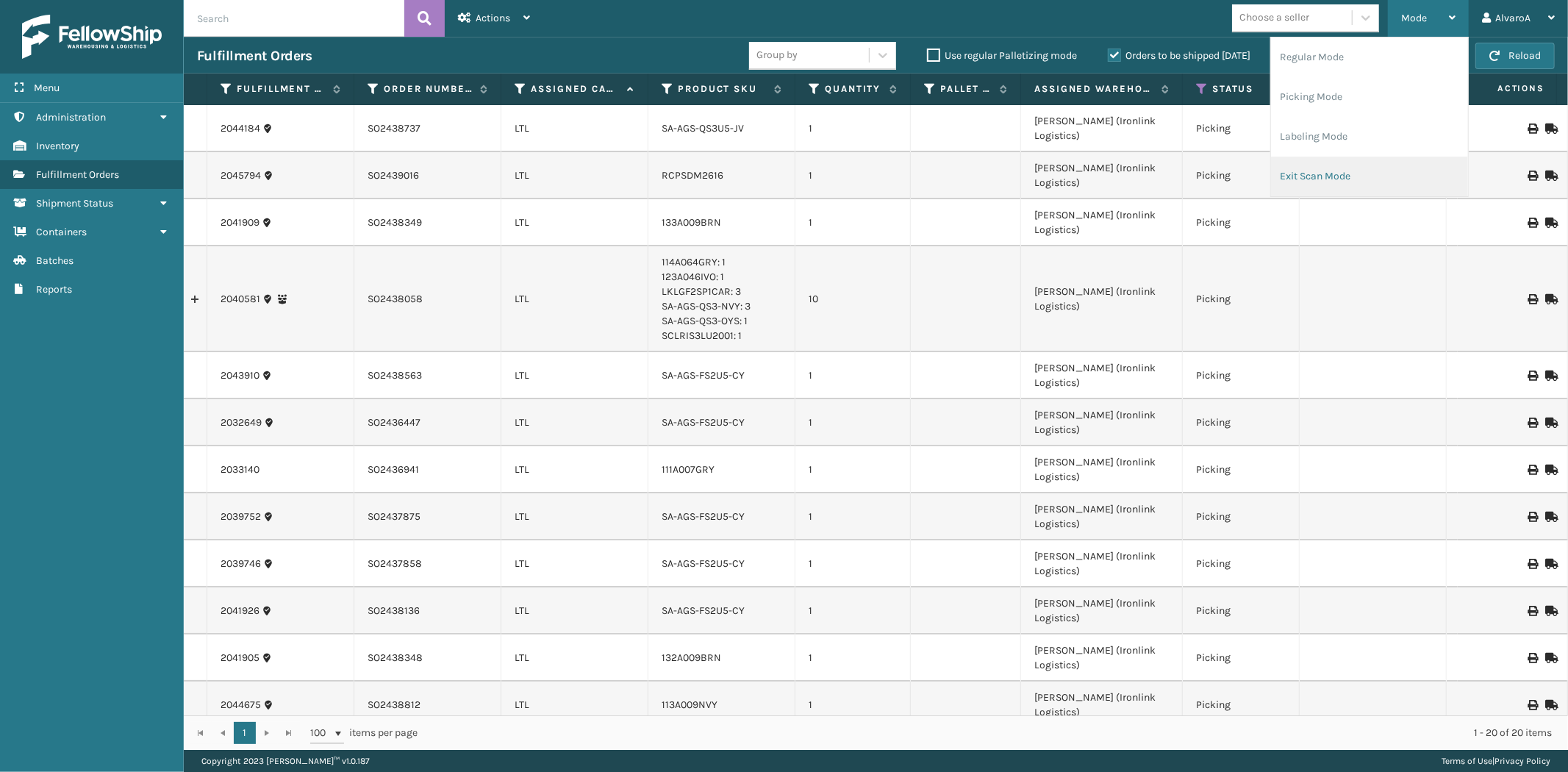
click at [1289, 170] on li "Exit Scan Mode" at bounding box center [1368, 176] width 197 height 40
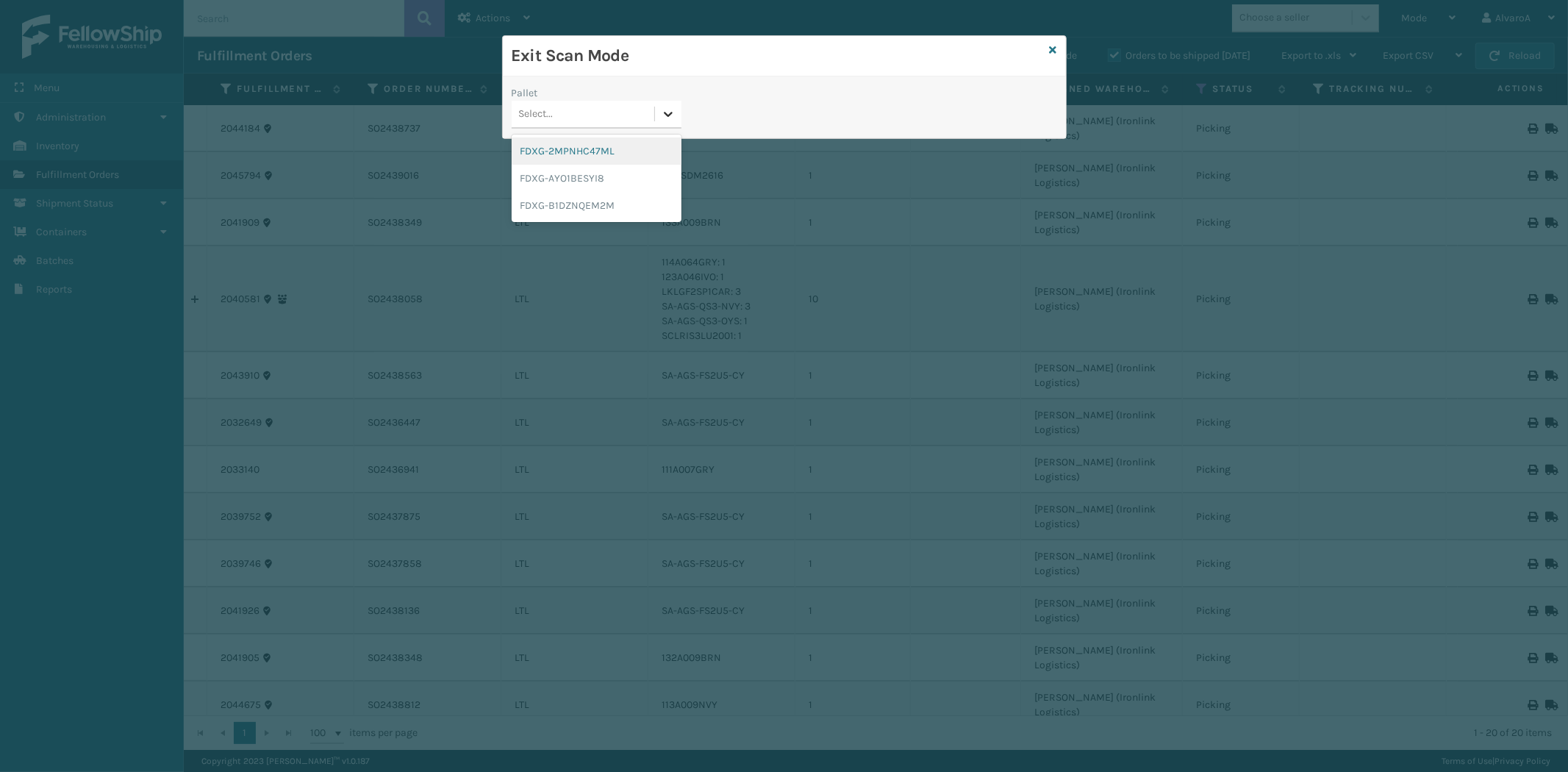
click at [660, 120] on div at bounding box center [667, 113] width 26 height 26
click at [536, 197] on div "FDXG-B1DZNQEM2M" at bounding box center [596, 205] width 169 height 27
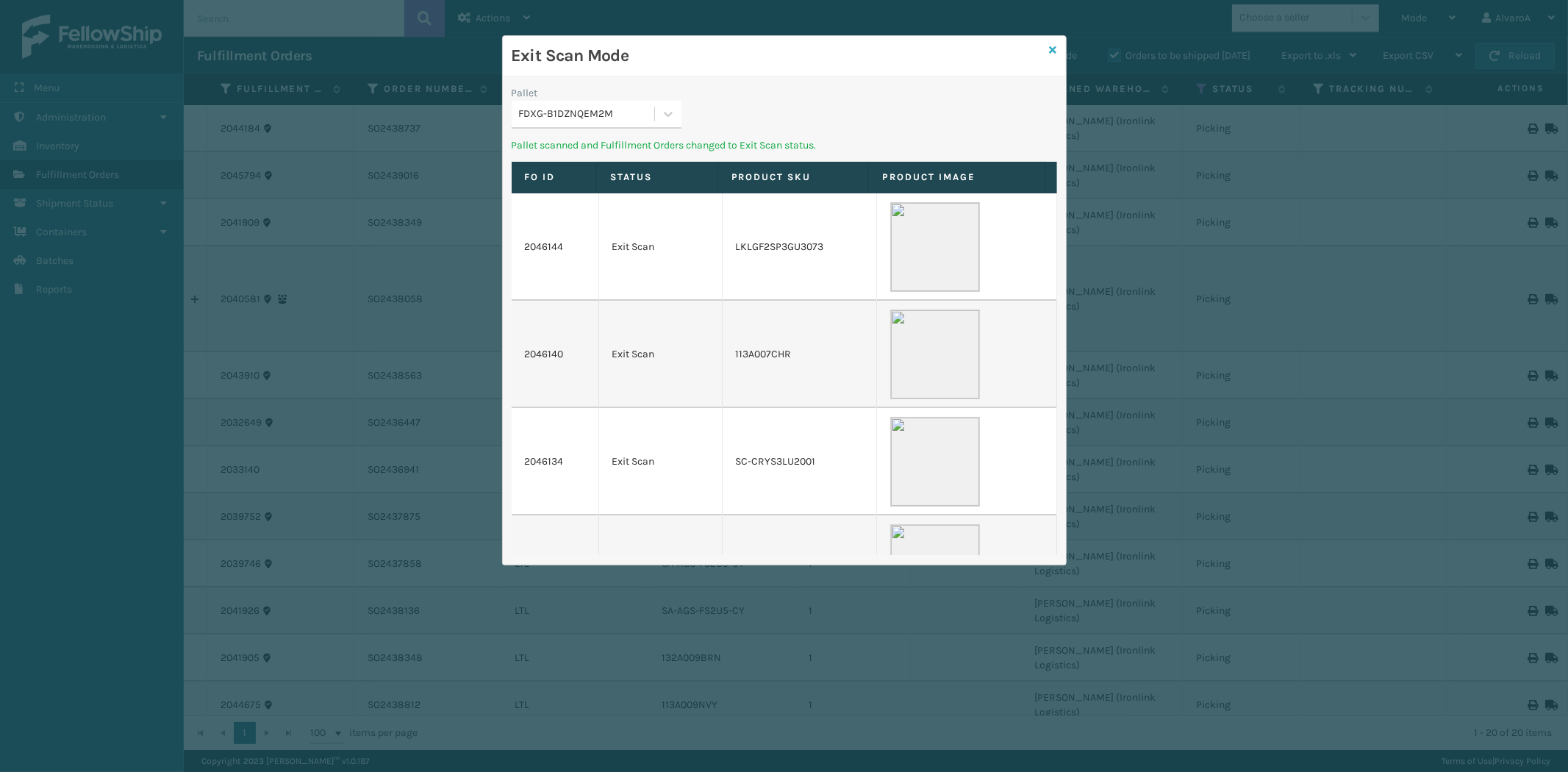
click at [1050, 47] on icon at bounding box center [1054, 49] width 8 height 11
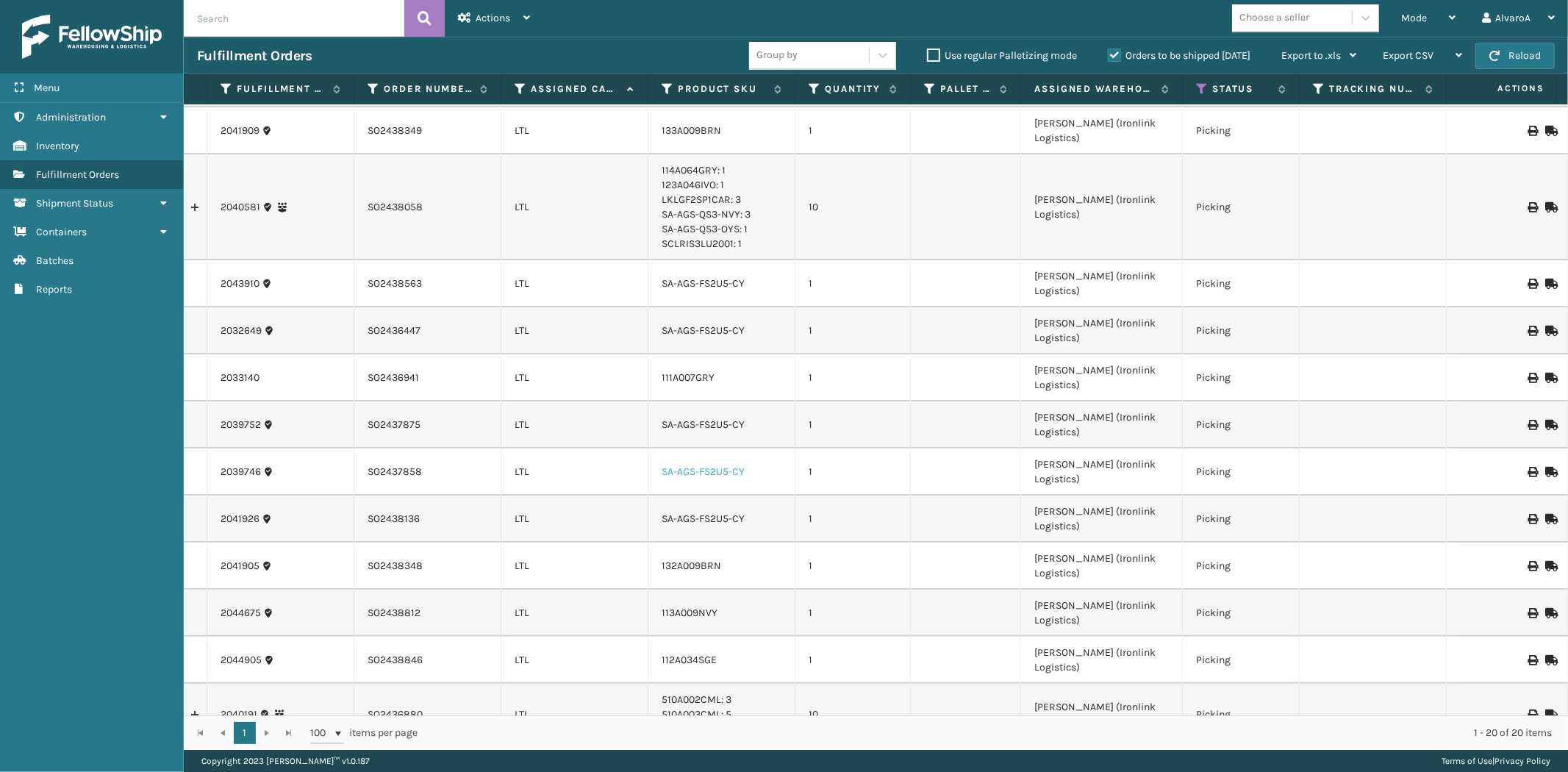
scroll to position [151, 0]
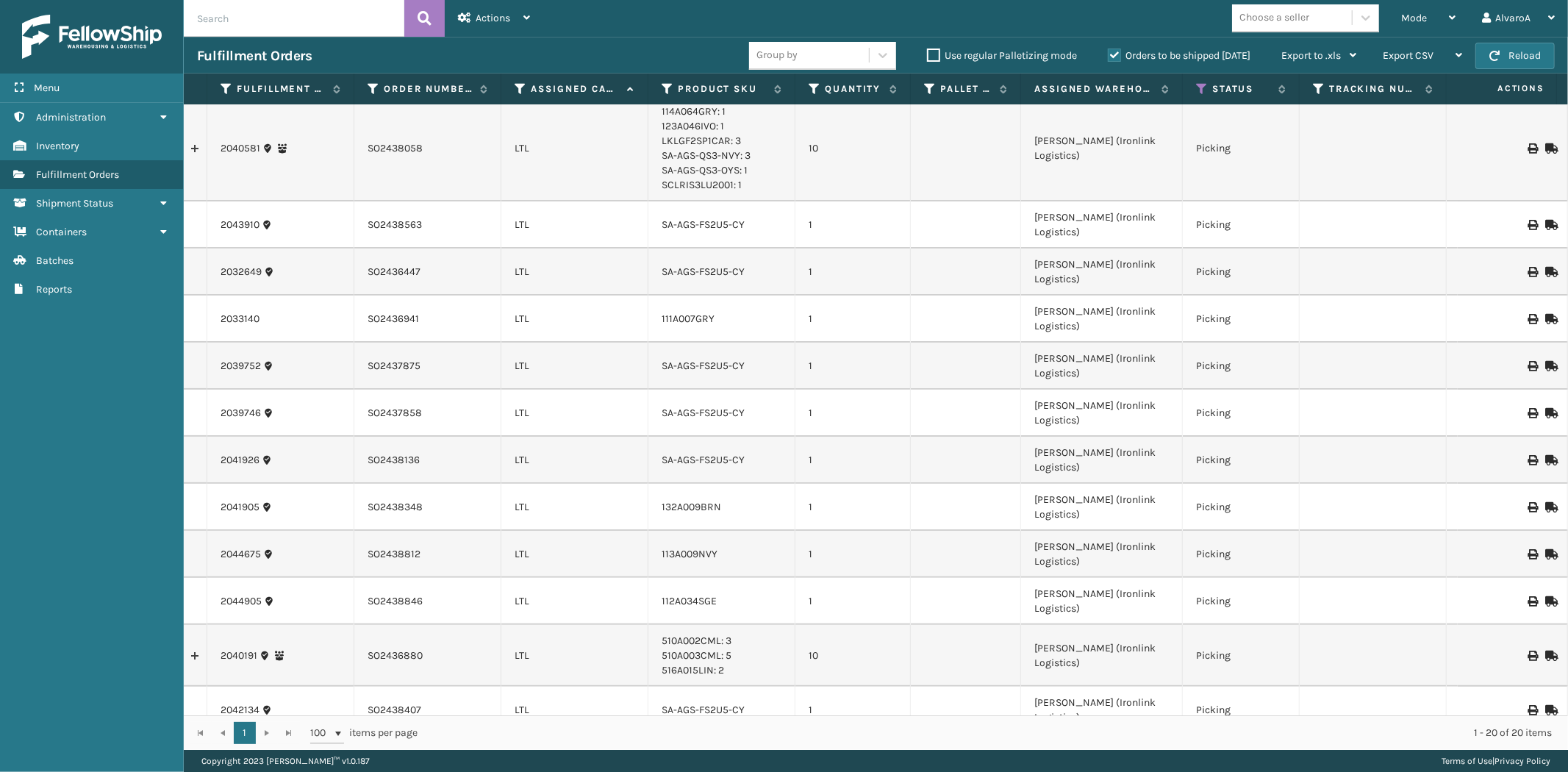
click at [1120, 53] on label "Orders to be shipped [DATE]" at bounding box center [1179, 55] width 142 height 13
click at [1109, 53] on input "Orders to be shipped [DATE]" at bounding box center [1108, 52] width 1 height 10
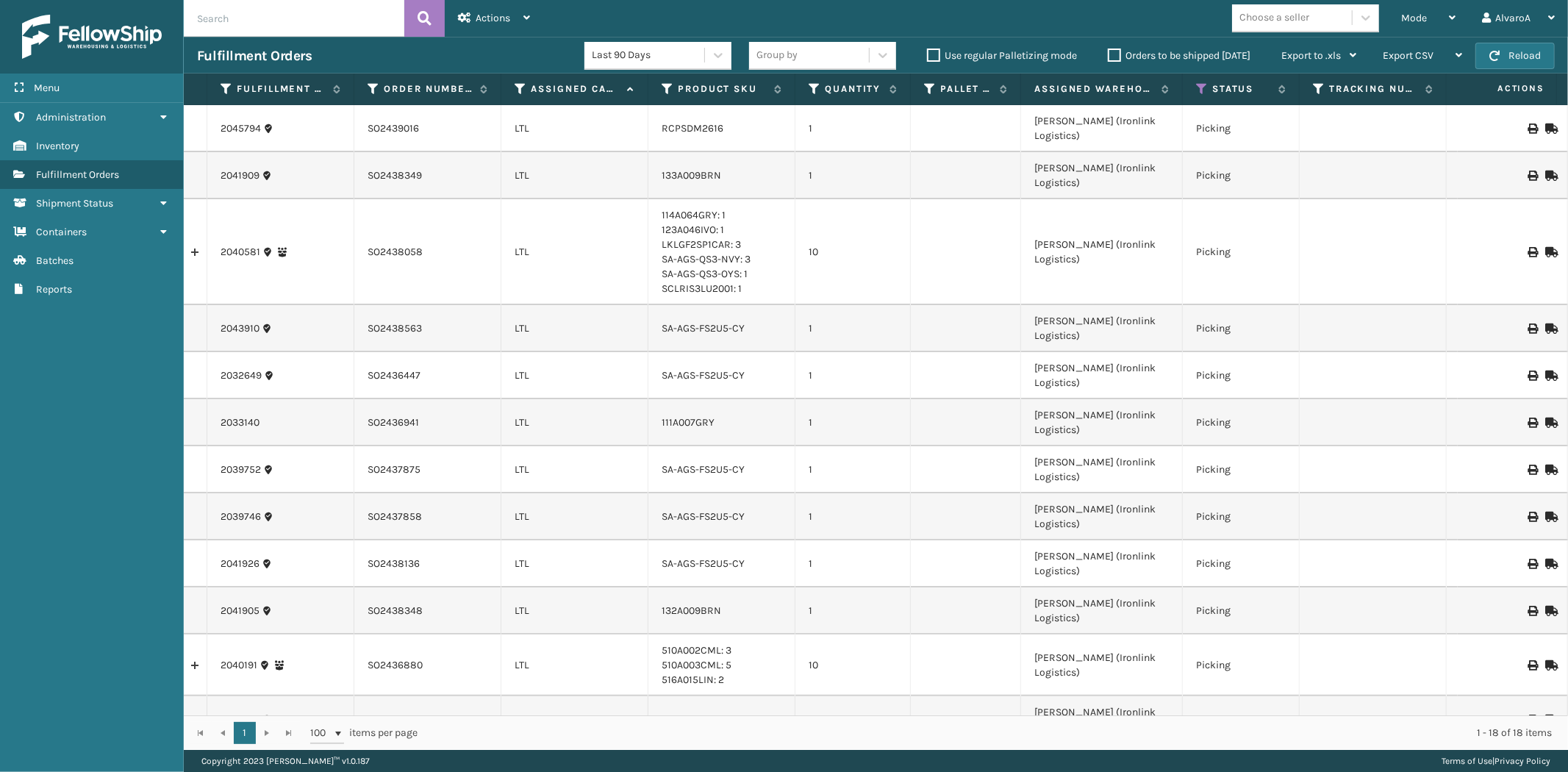
click at [1120, 53] on label "Orders to be shipped [DATE]" at bounding box center [1179, 55] width 142 height 13
click at [1109, 53] on input "Orders to be shipped [DATE]" at bounding box center [1108, 52] width 1 height 10
